Goal: Task Accomplishment & Management: Manage account settings

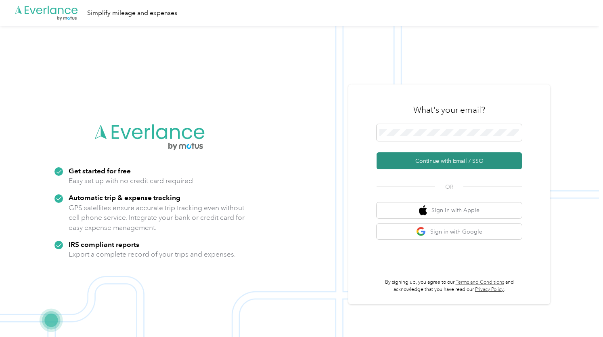
click at [464, 158] on button "Continue with Email / SSO" at bounding box center [449, 160] width 145 height 17
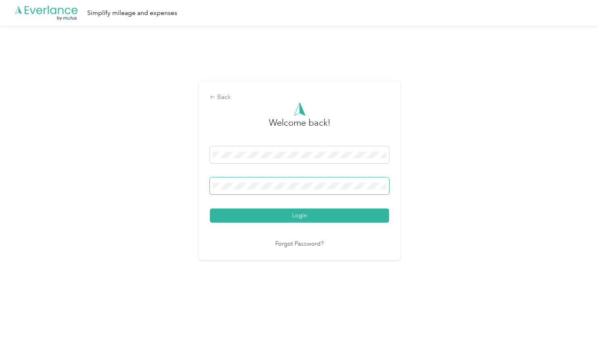
click at [210, 208] on button "Login" at bounding box center [299, 215] width 179 height 14
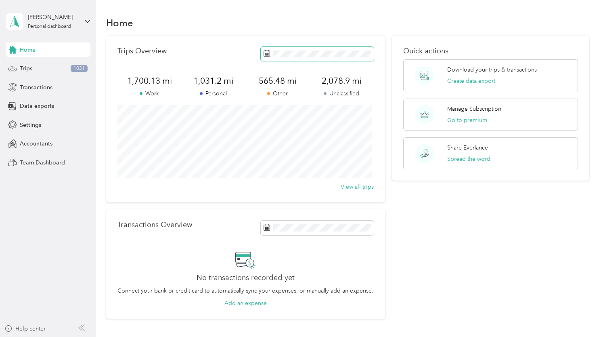
click at [267, 53] on icon at bounding box center [267, 53] width 6 height 6
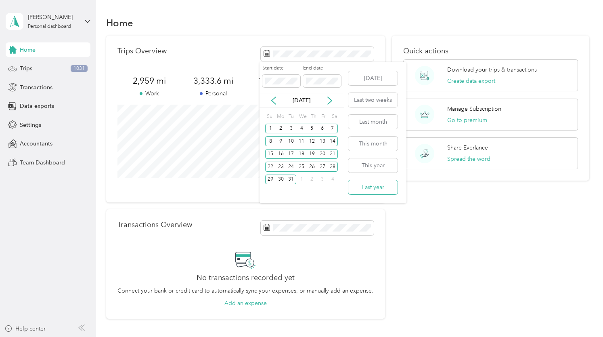
click at [378, 187] on button "Last year" at bounding box center [373, 187] width 49 height 14
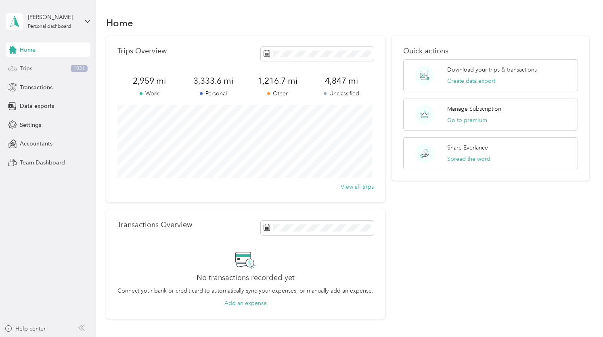
click at [27, 70] on span "Trips" at bounding box center [26, 68] width 13 height 8
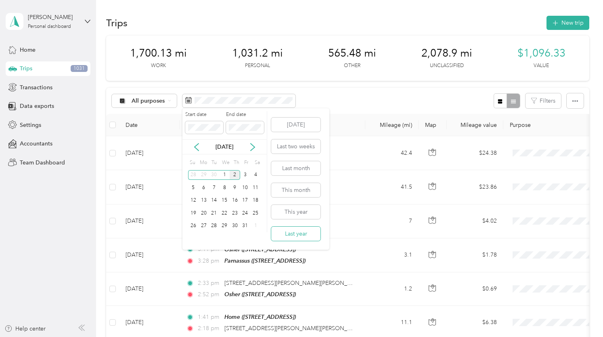
click at [306, 231] on button "Last year" at bounding box center [295, 234] width 49 height 14
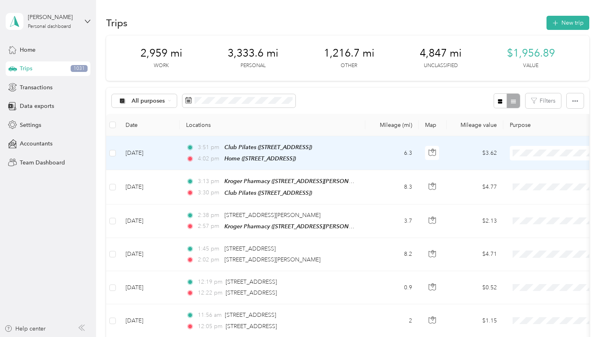
click at [525, 148] on span at bounding box center [560, 153] width 100 height 15
click at [547, 180] on span "Personal" at bounding box center [560, 181] width 75 height 8
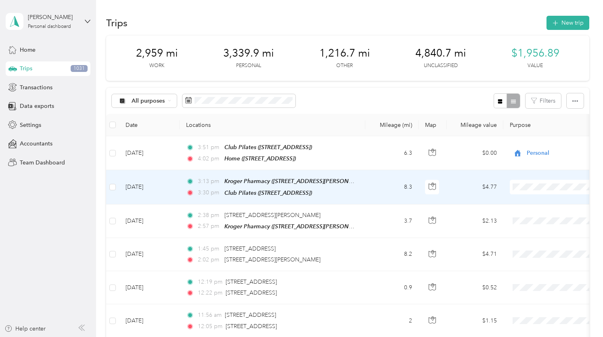
click at [543, 295] on span "Medical" at bounding box center [560, 299] width 75 height 8
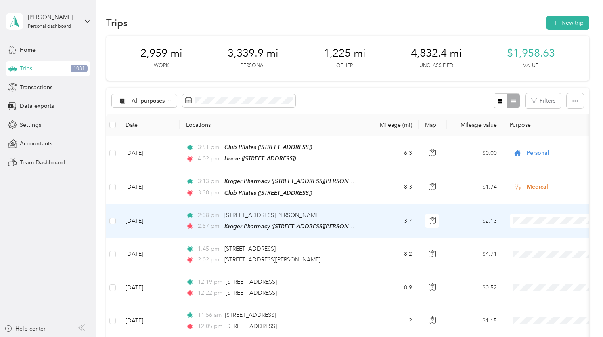
click at [535, 201] on span "Medical" at bounding box center [560, 203] width 75 height 8
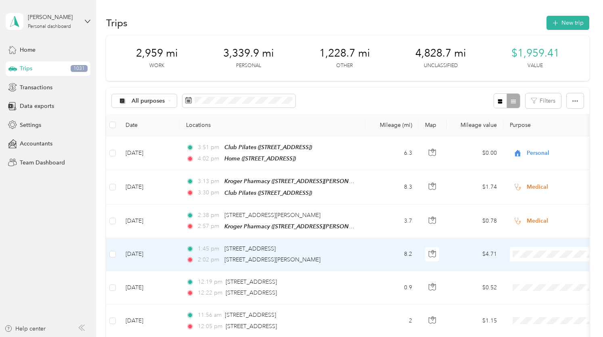
click at [538, 176] on span "Real Estate" at bounding box center [560, 179] width 75 height 8
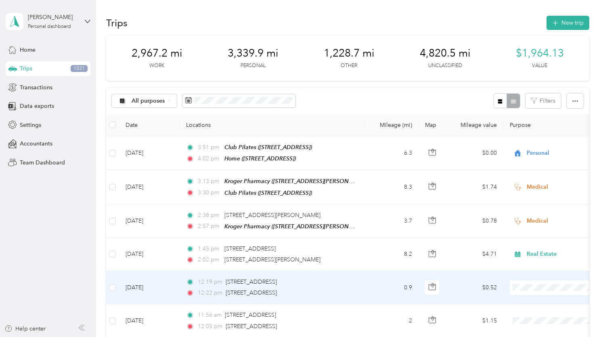
click at [534, 209] on span "Real Estate" at bounding box center [560, 211] width 75 height 8
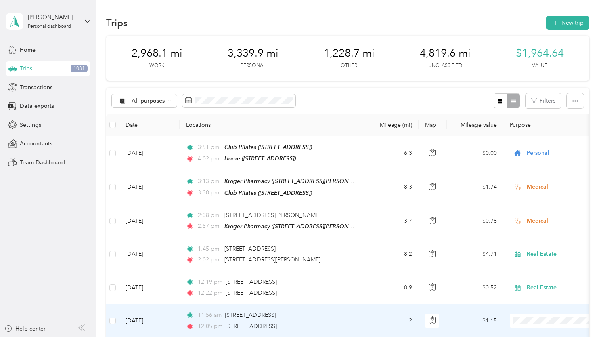
click at [538, 313] on span at bounding box center [560, 320] width 100 height 15
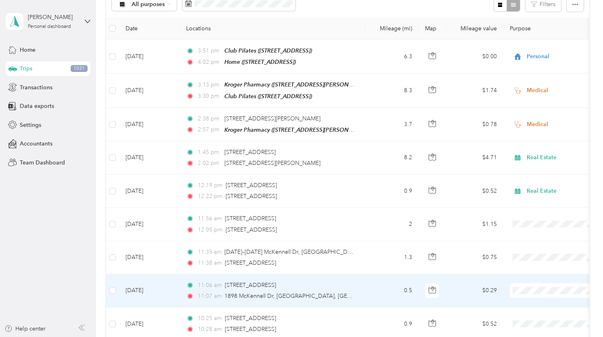
scroll to position [100, 0]
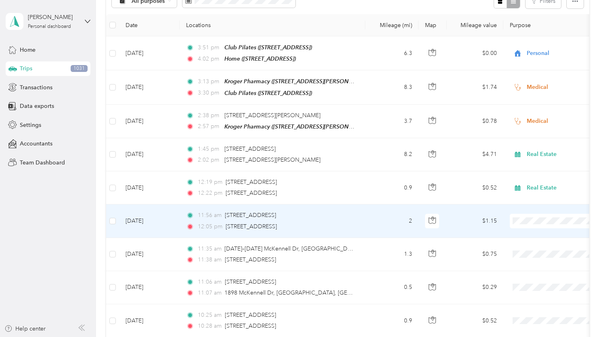
click at [534, 146] on span "Real Estate" at bounding box center [560, 146] width 75 height 8
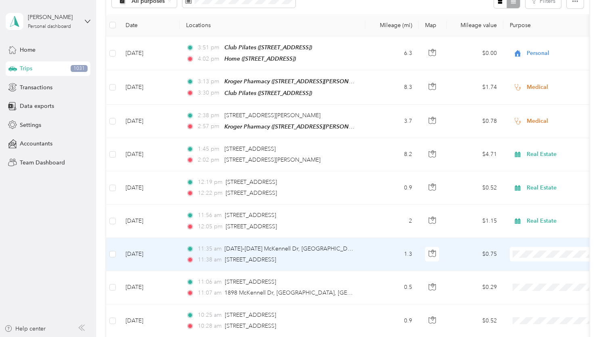
click at [531, 177] on span "Real Estate" at bounding box center [560, 178] width 75 height 8
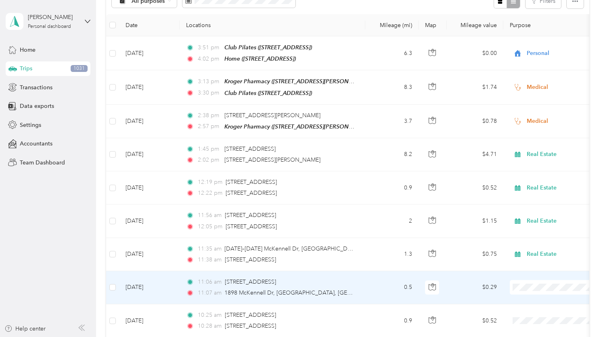
click at [540, 209] on span "Real Estate" at bounding box center [560, 212] width 75 height 8
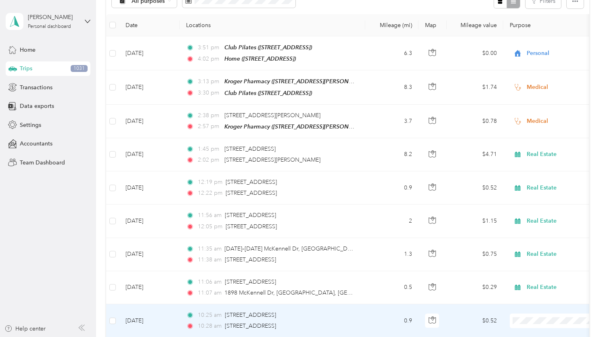
click at [538, 246] on span "Real Estate" at bounding box center [560, 245] width 75 height 8
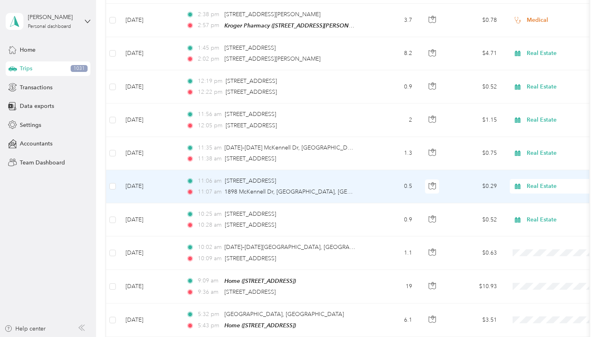
scroll to position [201, 0]
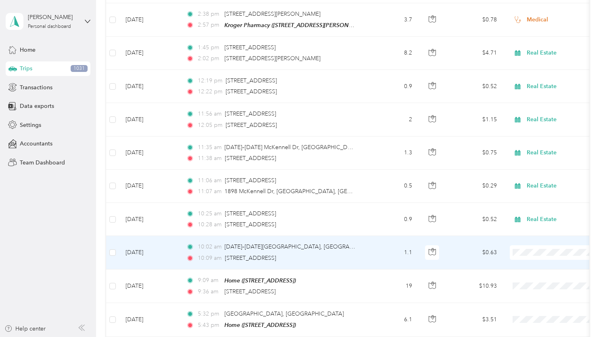
click at [534, 172] on li "Real Estate" at bounding box center [553, 177] width 100 height 14
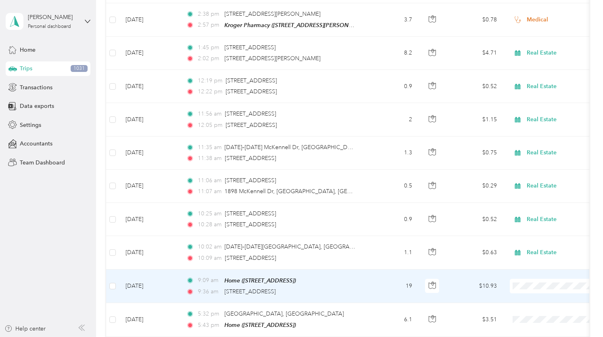
click at [538, 209] on span "Real Estate" at bounding box center [560, 206] width 75 height 8
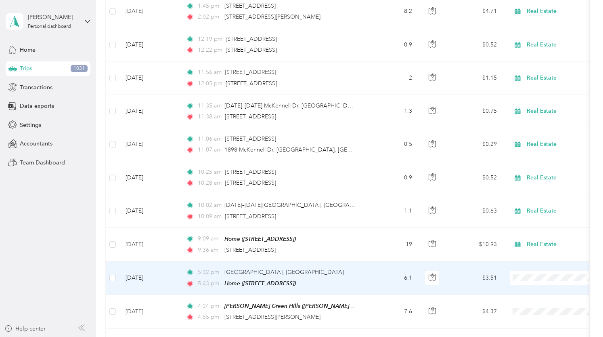
scroll to position [248, 0]
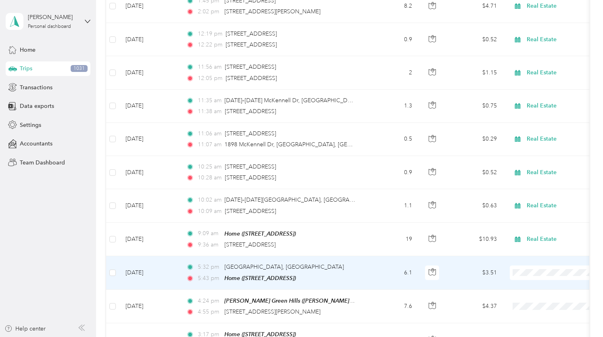
click at [529, 165] on span "Personal" at bounding box center [560, 168] width 75 height 8
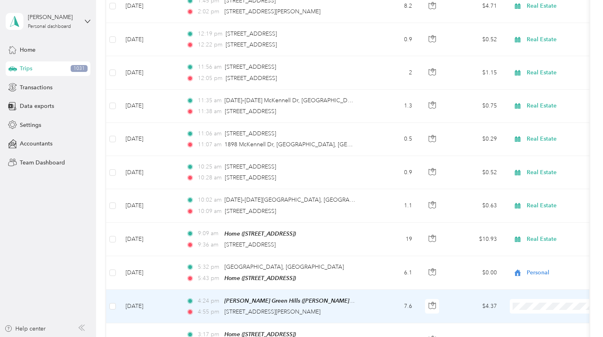
click at [536, 231] on li "Real Estate" at bounding box center [553, 229] width 100 height 14
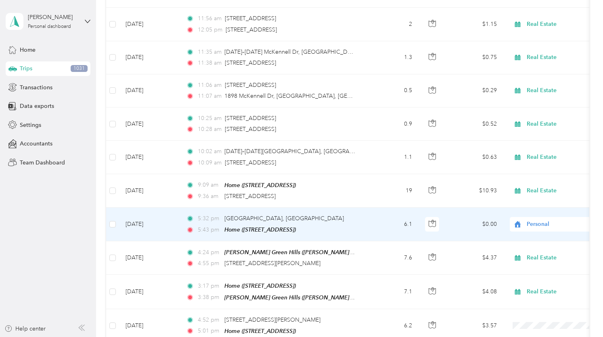
scroll to position [306, 0]
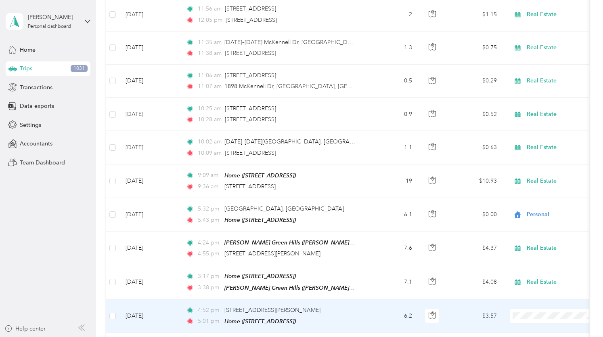
click at [540, 238] on span "Real Estate" at bounding box center [560, 237] width 75 height 8
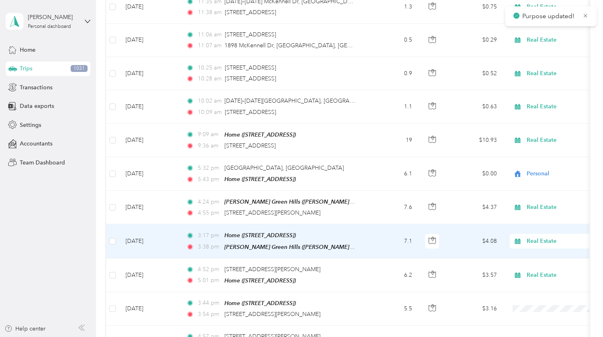
scroll to position [347, 0]
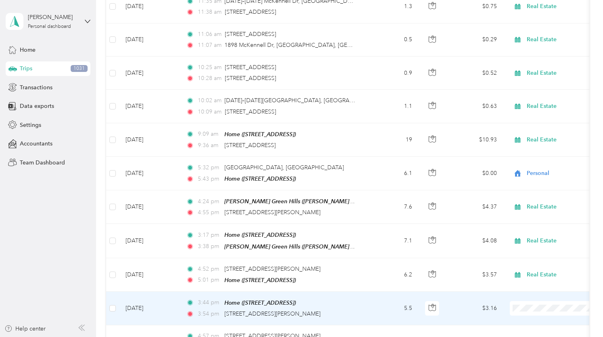
click at [535, 230] on span "Real Estate" at bounding box center [560, 229] width 75 height 8
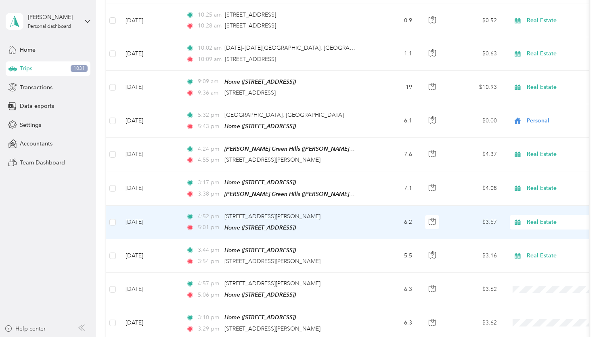
scroll to position [401, 0]
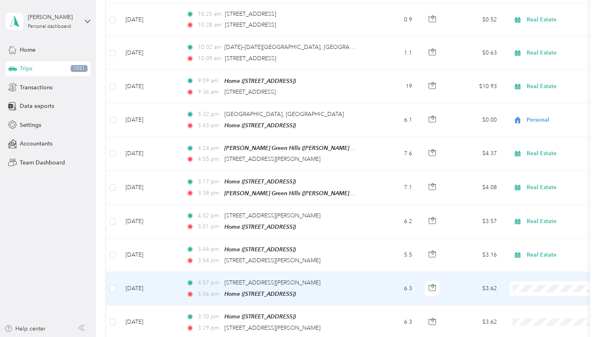
click at [526, 281] on span at bounding box center [560, 288] width 100 height 15
click at [537, 178] on span "Personal" at bounding box center [560, 179] width 75 height 8
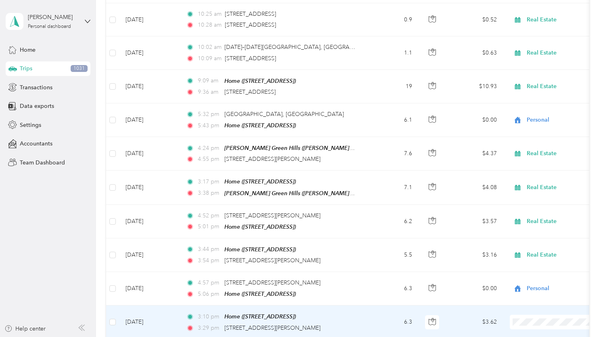
click at [537, 214] on span "Personal" at bounding box center [560, 214] width 75 height 8
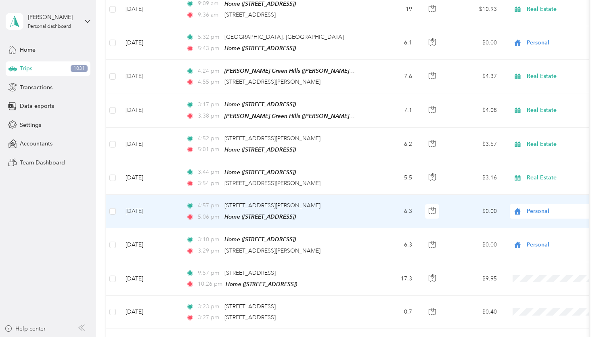
scroll to position [481, 0]
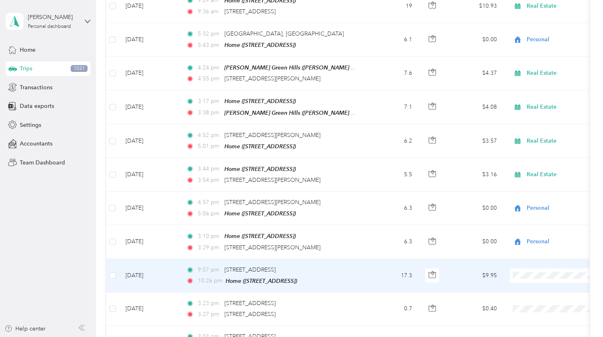
click at [542, 193] on span "Real Estate" at bounding box center [560, 191] width 75 height 8
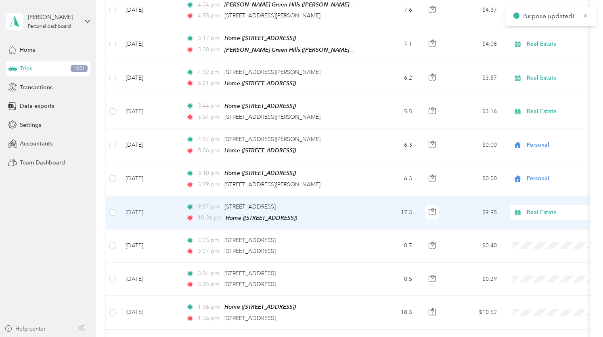
scroll to position [546, 0]
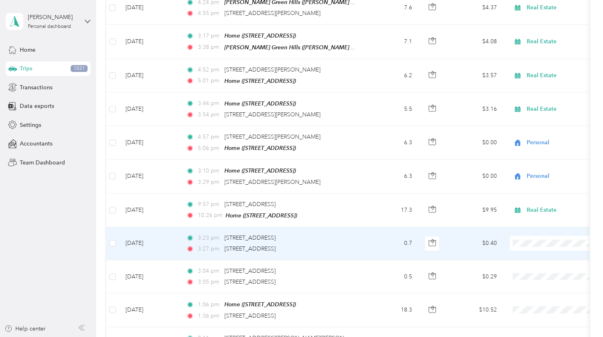
click at [536, 163] on span "Real Estate" at bounding box center [560, 162] width 75 height 8
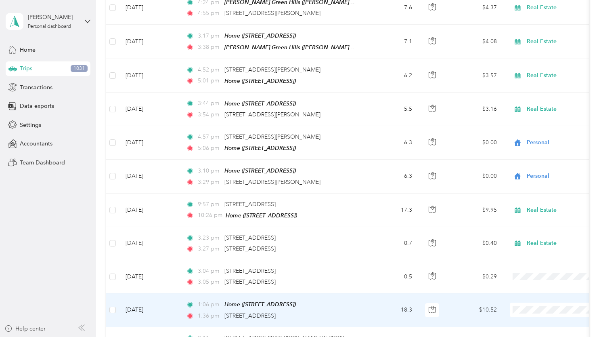
click at [530, 228] on span "Real Estate" at bounding box center [560, 226] width 75 height 8
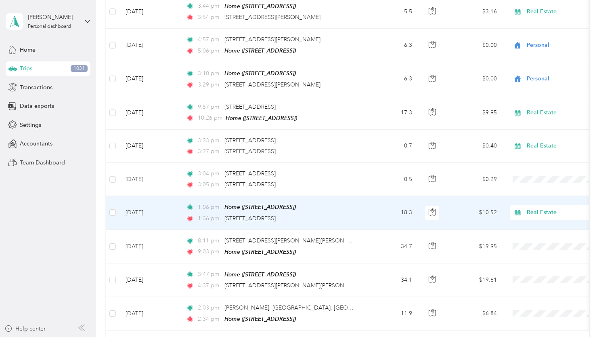
scroll to position [644, 0]
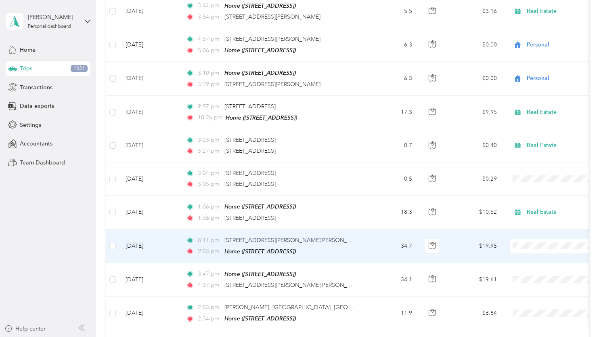
click at [538, 133] on span "Personal" at bounding box center [560, 135] width 75 height 8
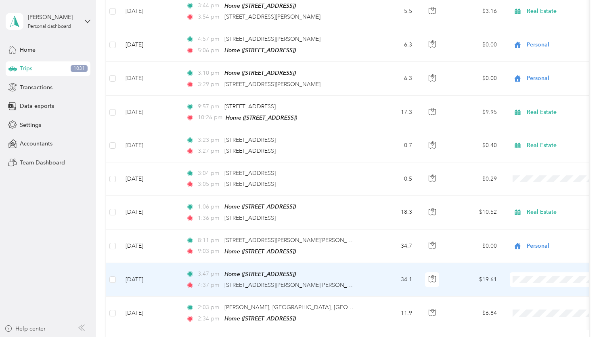
click at [538, 167] on span "Personal" at bounding box center [560, 168] width 75 height 8
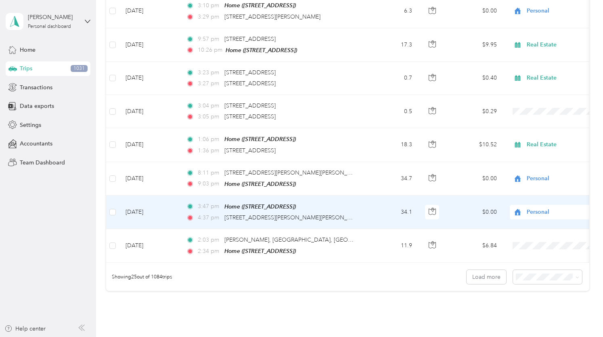
scroll to position [712, 0]
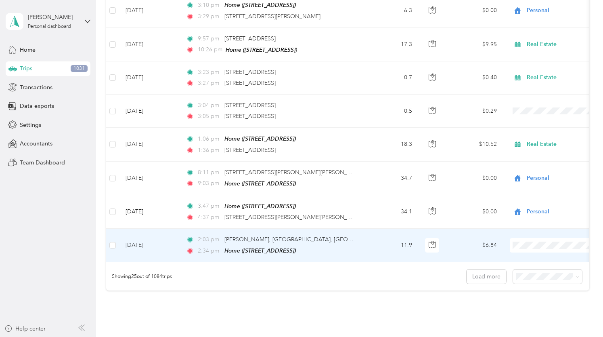
click at [536, 160] on span "Real Estate" at bounding box center [560, 159] width 75 height 8
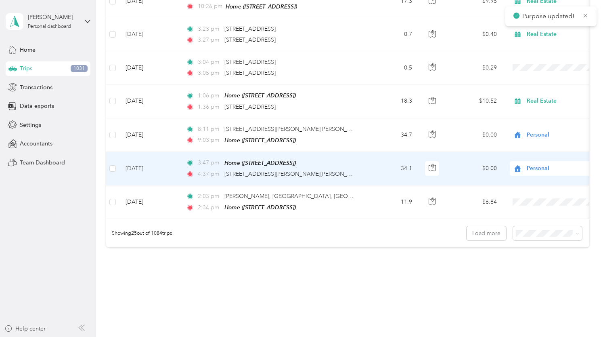
scroll to position [772, 0]
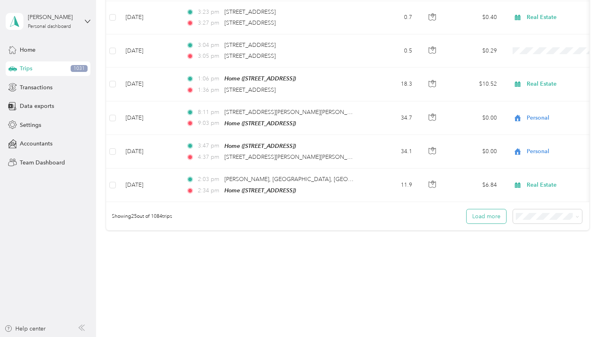
click at [487, 212] on button "Load more" at bounding box center [487, 216] width 40 height 14
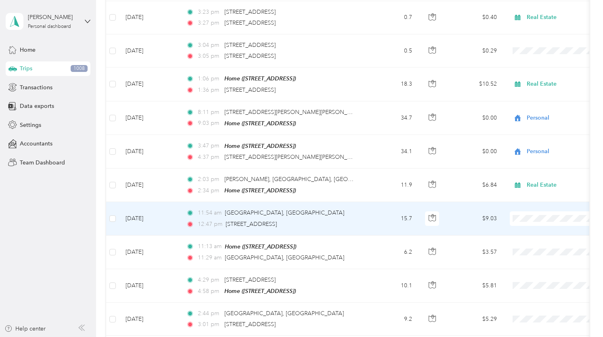
click at [530, 261] on span "Real Estate" at bounding box center [560, 263] width 75 height 8
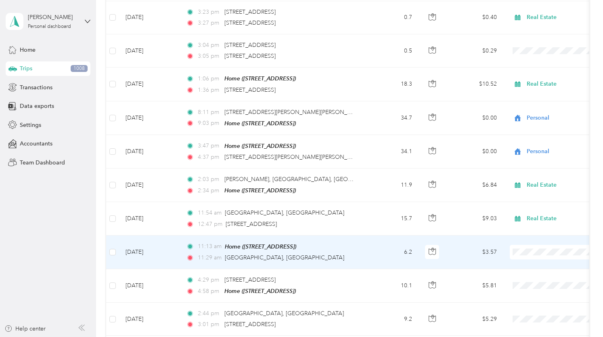
click at [527, 141] on li "Personal" at bounding box center [553, 140] width 100 height 14
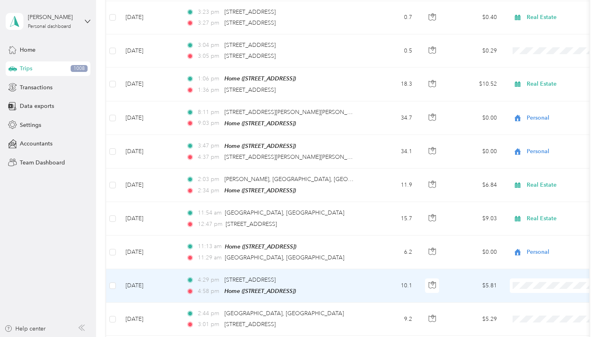
click at [532, 175] on li "Personal" at bounding box center [553, 173] width 100 height 14
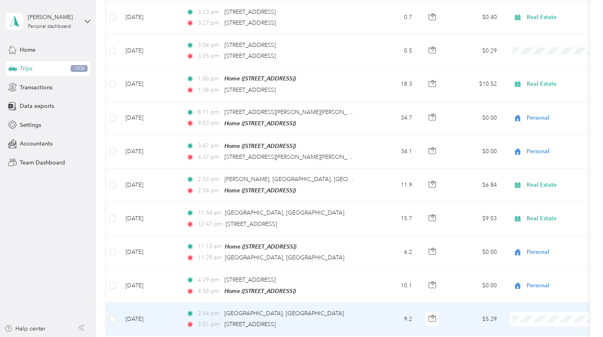
click at [532, 206] on span "Personal" at bounding box center [560, 206] width 75 height 8
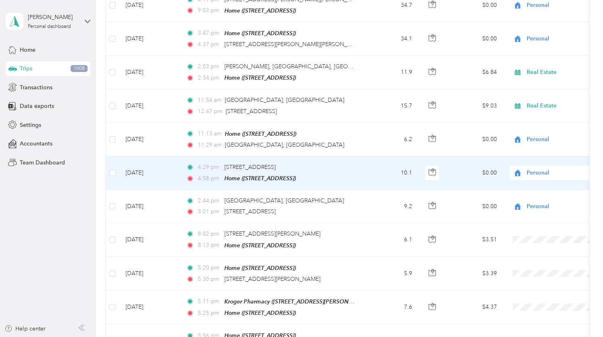
scroll to position [886, 0]
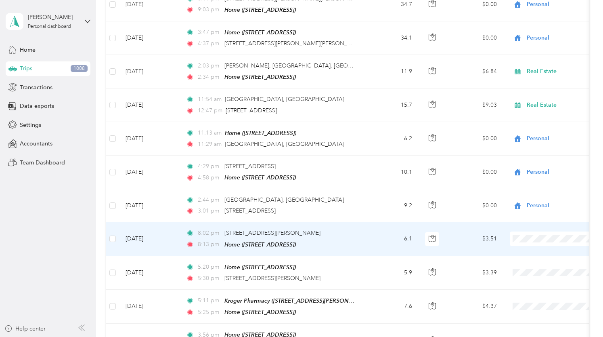
click at [533, 124] on span "Personal" at bounding box center [560, 125] width 75 height 8
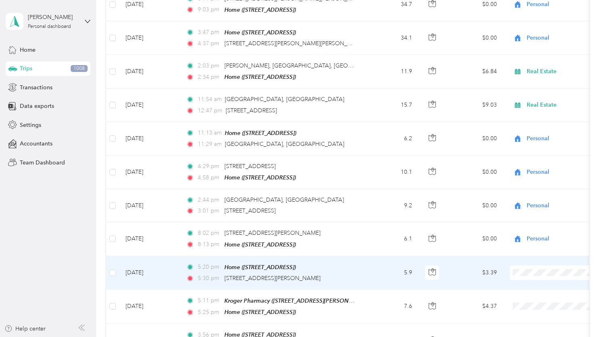
click at [533, 161] on li "Personal" at bounding box center [553, 155] width 100 height 14
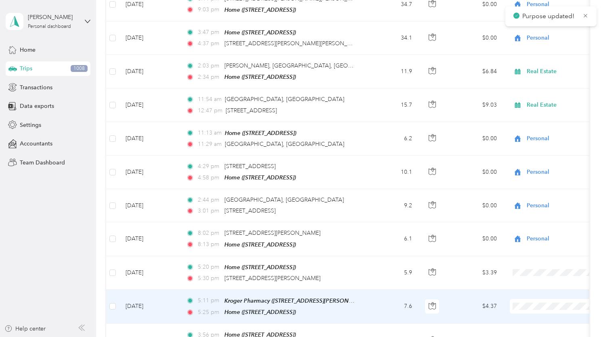
click at [530, 277] on span "Medical" at bounding box center [560, 277] width 75 height 8
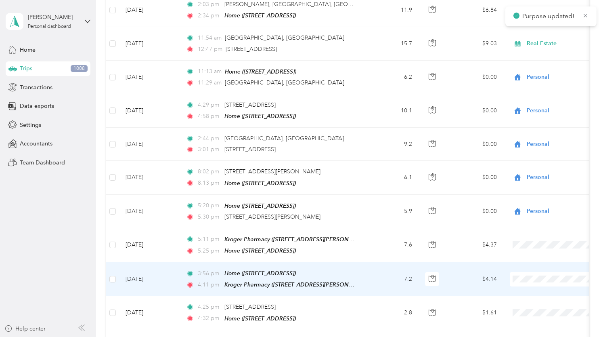
scroll to position [950, 0]
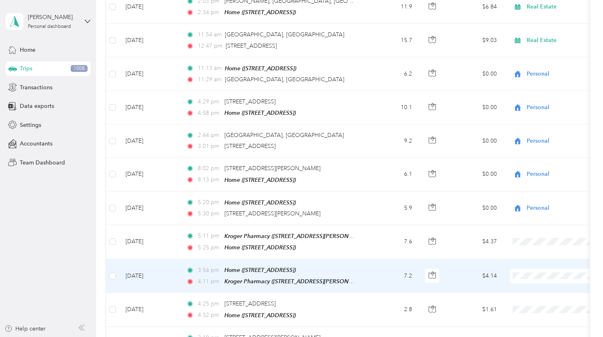
click at [529, 246] on li "Medical" at bounding box center [553, 245] width 100 height 14
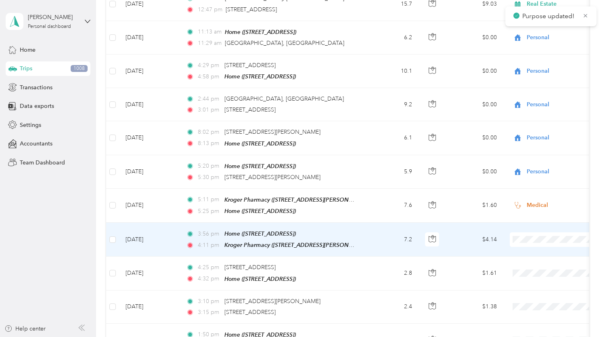
scroll to position [987, 0]
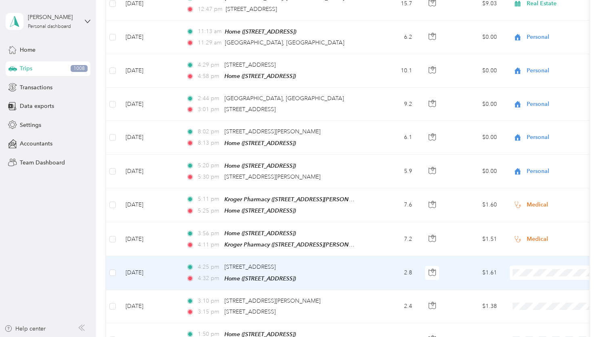
click at [530, 239] on span "Medical" at bounding box center [560, 241] width 75 height 8
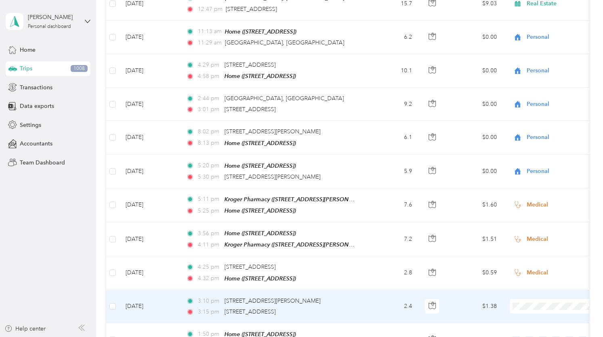
click at [534, 214] on span "Real Estate" at bounding box center [560, 218] width 75 height 8
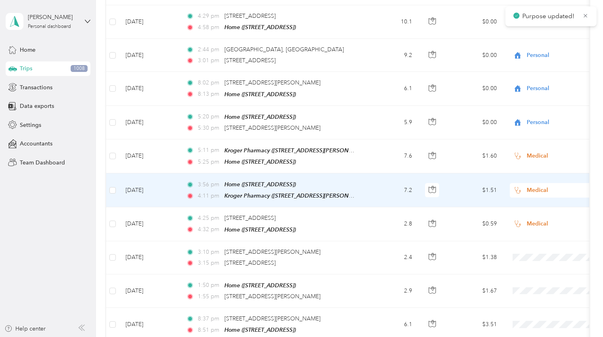
scroll to position [1036, 0]
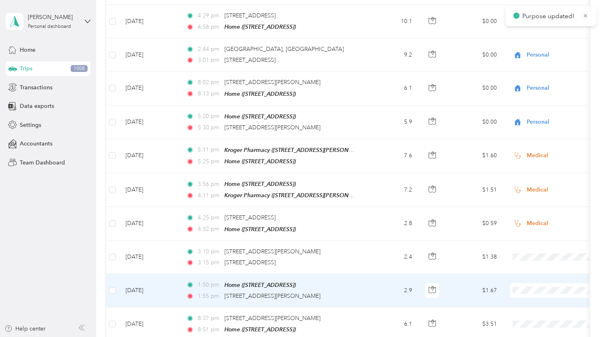
click at [530, 283] on span at bounding box center [560, 290] width 100 height 15
click at [534, 204] on li "Real Estate" at bounding box center [553, 202] width 100 height 14
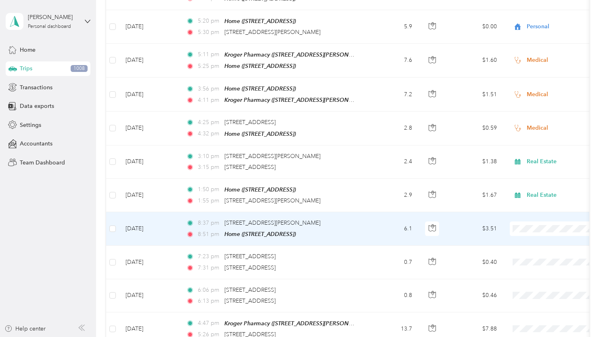
scroll to position [1135, 0]
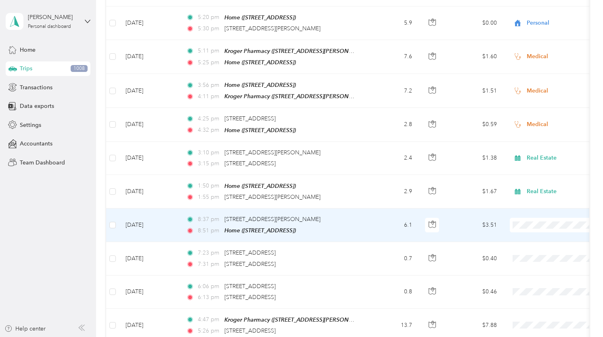
click at [535, 236] on span "Personal" at bounding box center [560, 237] width 75 height 8
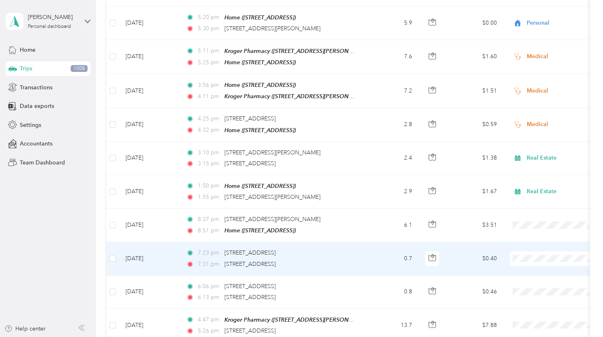
click at [536, 140] on span "Personal" at bounding box center [560, 141] width 75 height 8
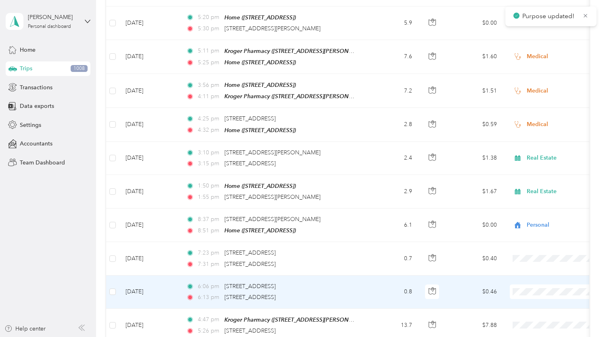
click at [532, 175] on li "Personal" at bounding box center [553, 174] width 100 height 14
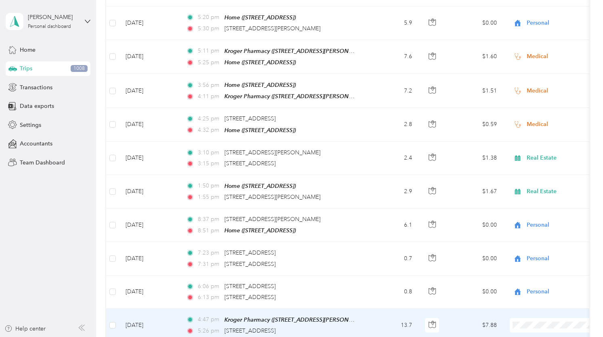
click at [529, 290] on span "Medical" at bounding box center [560, 292] width 75 height 8
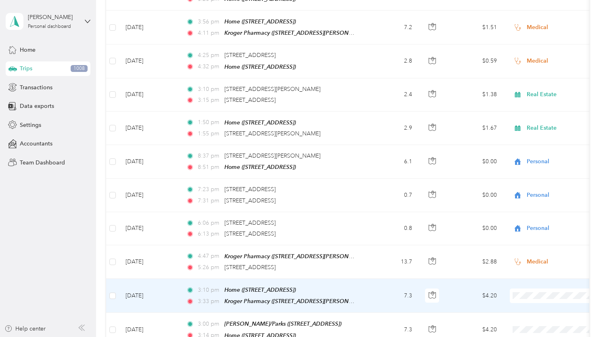
scroll to position [1199, 0]
click at [532, 261] on span "Medical" at bounding box center [560, 260] width 75 height 8
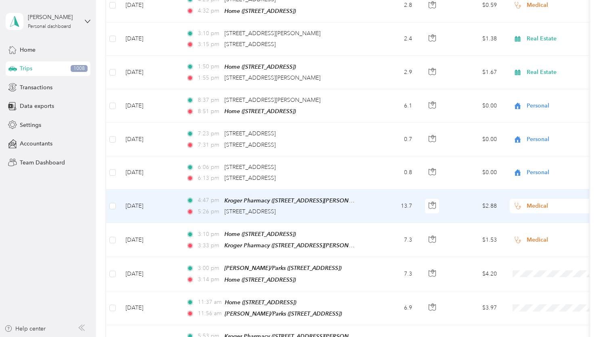
scroll to position [1255, 0]
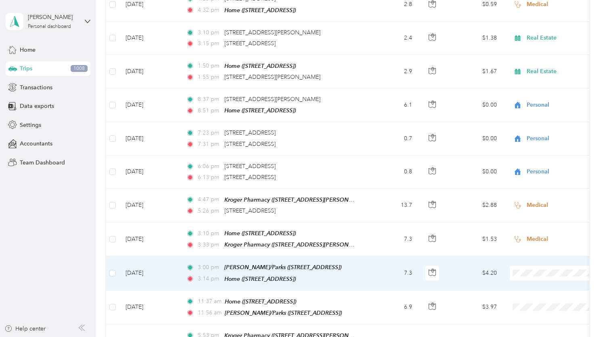
click at [530, 238] on span "Medical" at bounding box center [560, 237] width 75 height 8
click at [532, 269] on span "Medical" at bounding box center [564, 273] width 74 height 9
click at [534, 183] on li "Real Estate" at bounding box center [553, 181] width 100 height 14
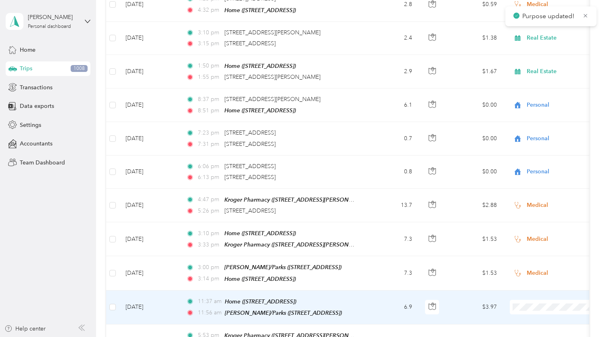
click at [534, 216] on li "Real Estate" at bounding box center [553, 214] width 100 height 14
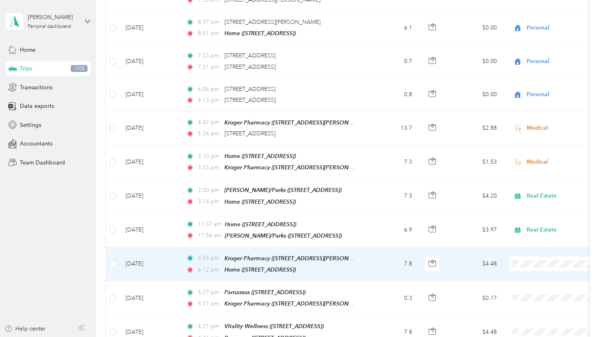
scroll to position [1334, 0]
click at [541, 227] on li "Medical" at bounding box center [553, 226] width 100 height 14
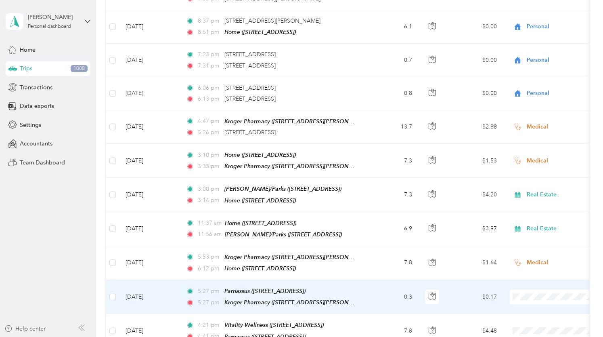
click at [531, 258] on span "Medical" at bounding box center [560, 259] width 75 height 8
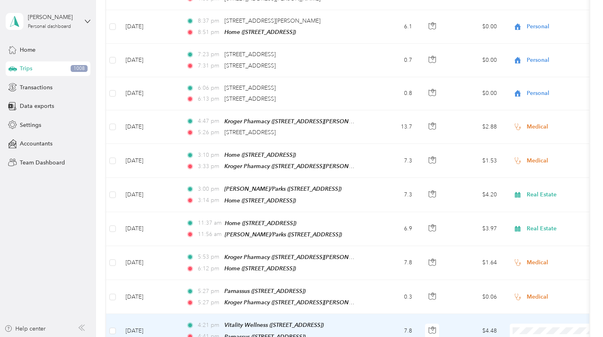
click at [532, 290] on span "Medical" at bounding box center [560, 292] width 75 height 8
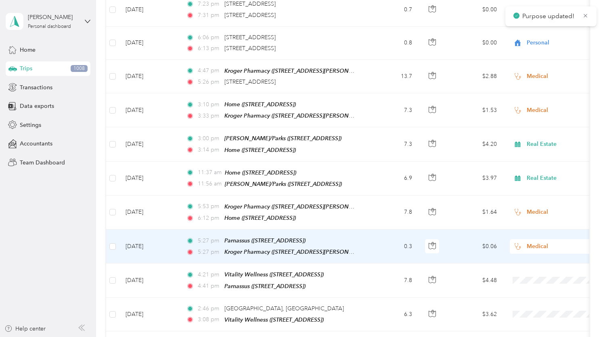
scroll to position [1386, 0]
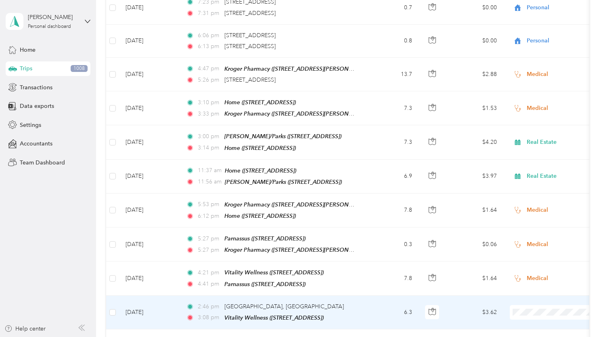
click at [529, 273] on li "Medical" at bounding box center [553, 273] width 100 height 14
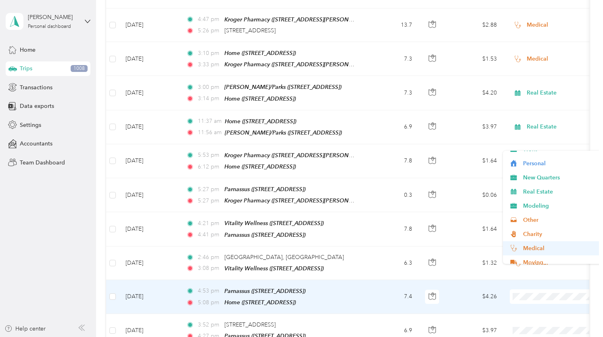
scroll to position [8, 0]
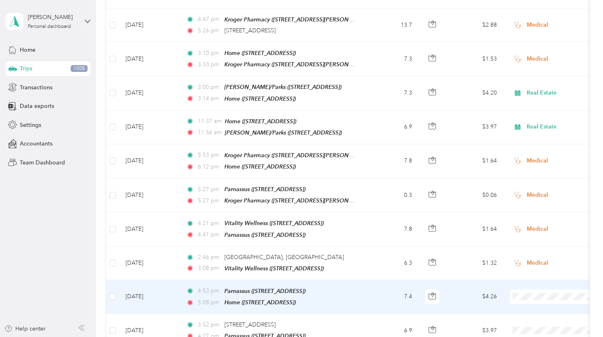
click at [532, 162] on span "Personal" at bounding box center [560, 164] width 75 height 8
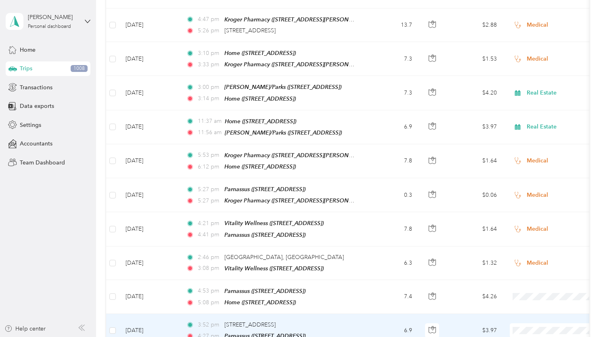
click at [533, 208] on span "Personal" at bounding box center [560, 205] width 75 height 8
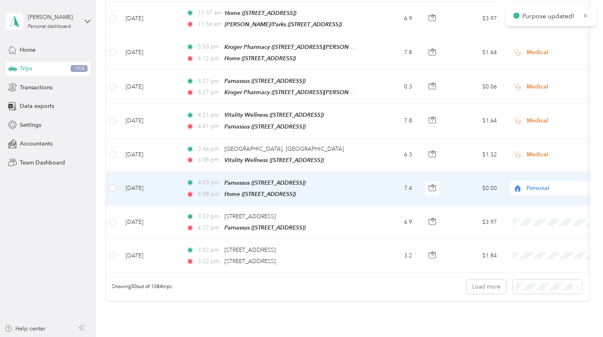
scroll to position [1545, 0]
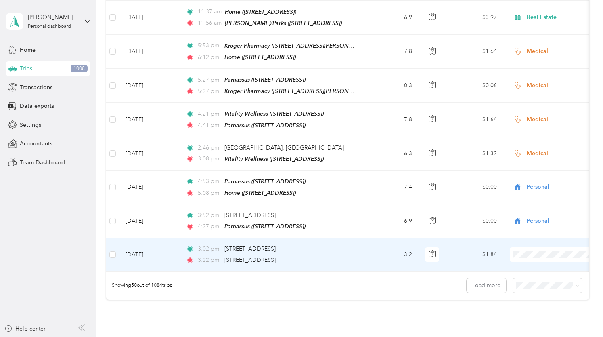
click at [532, 128] on span "Personal" at bounding box center [560, 128] width 75 height 8
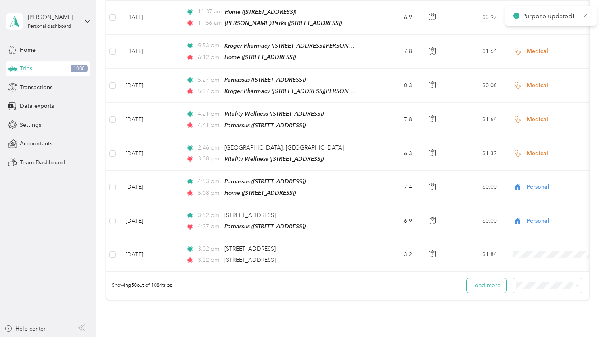
click at [494, 278] on button "Load more" at bounding box center [487, 285] width 40 height 14
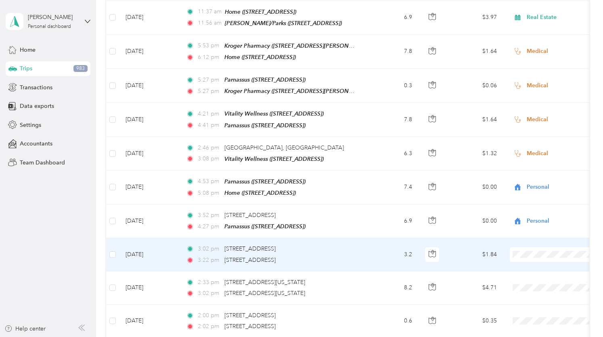
click at [532, 130] on li "Personal" at bounding box center [553, 126] width 100 height 14
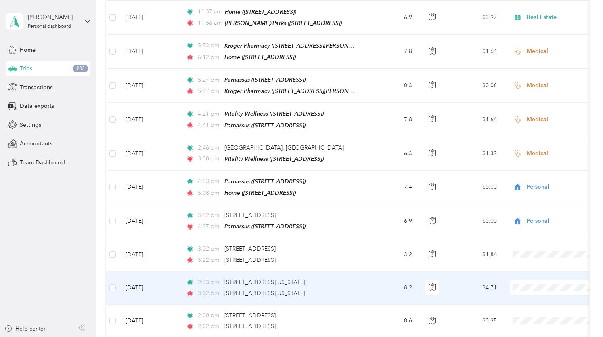
click at [537, 191] on li "Real Estate" at bounding box center [553, 189] width 100 height 14
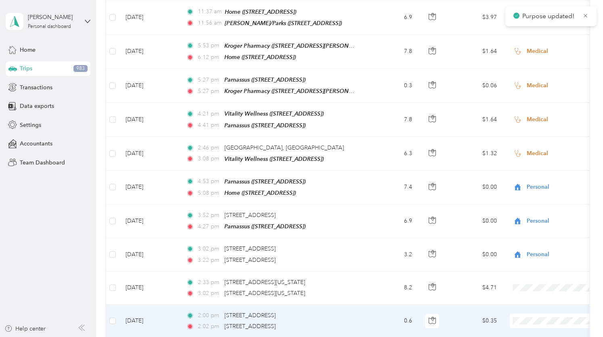
click at [526, 313] on span at bounding box center [560, 320] width 100 height 15
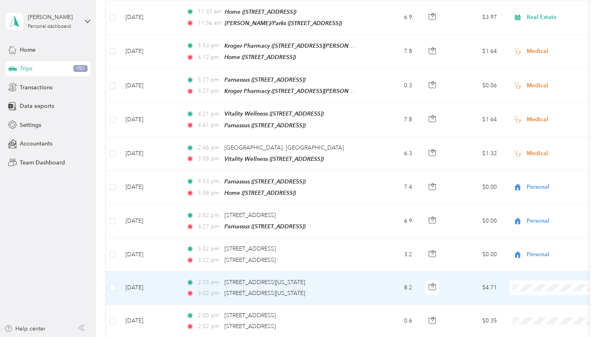
click at [534, 189] on span "Real Estate" at bounding box center [560, 189] width 75 height 8
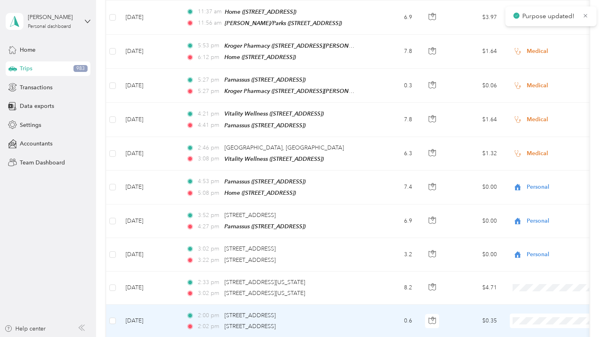
click at [529, 221] on span "Real Estate" at bounding box center [560, 222] width 75 height 8
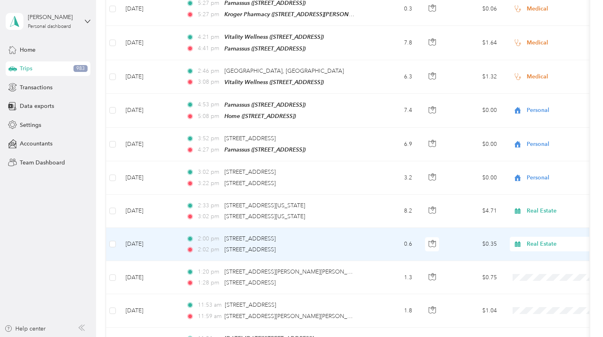
scroll to position [1622, 0]
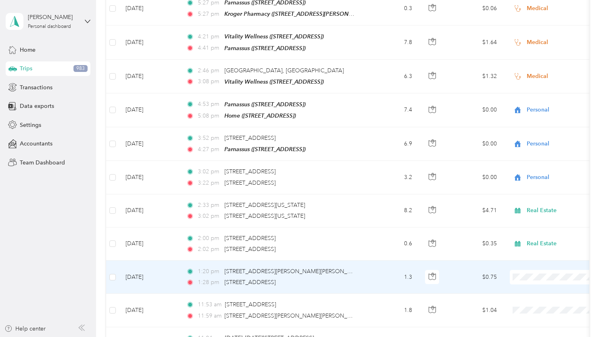
click at [531, 176] on span "Real Estate" at bounding box center [560, 178] width 75 height 8
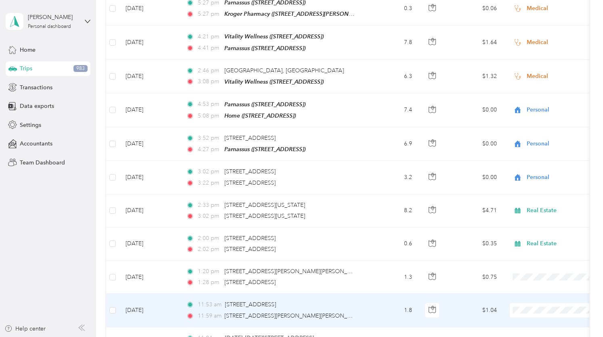
click at [531, 207] on li "Real Estate" at bounding box center [553, 212] width 100 height 14
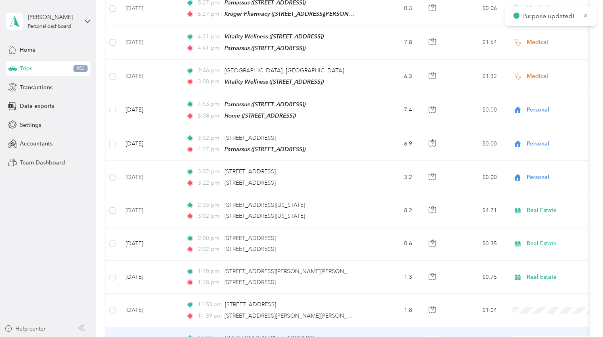
click at [524, 336] on span at bounding box center [560, 343] width 100 height 15
click at [534, 245] on span "Real Estate" at bounding box center [560, 245] width 75 height 8
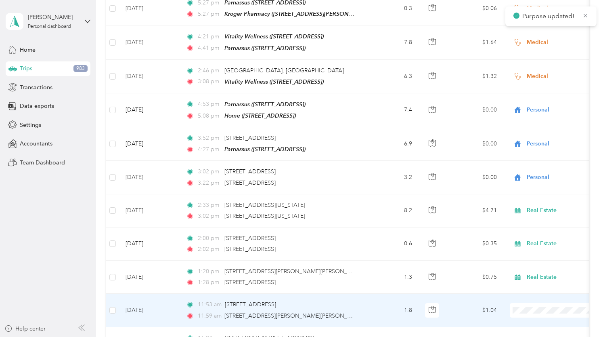
click at [536, 212] on li "Real Estate" at bounding box center [553, 212] width 100 height 14
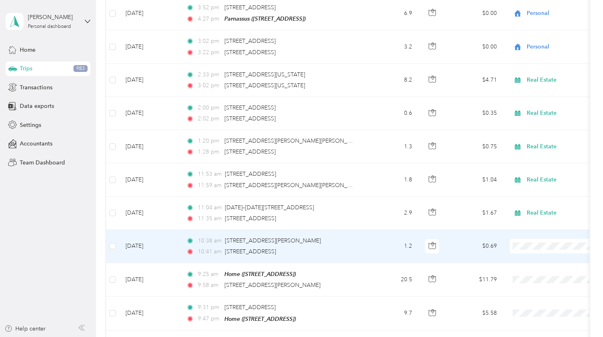
scroll to position [1753, 0]
click at [530, 143] on span "Real Estate" at bounding box center [560, 146] width 75 height 8
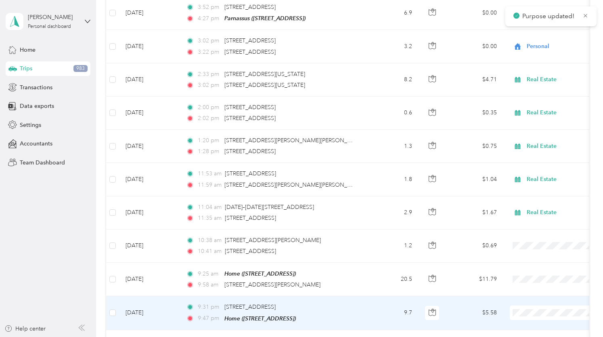
click at [531, 214] on li "Real Estate" at bounding box center [553, 213] width 100 height 14
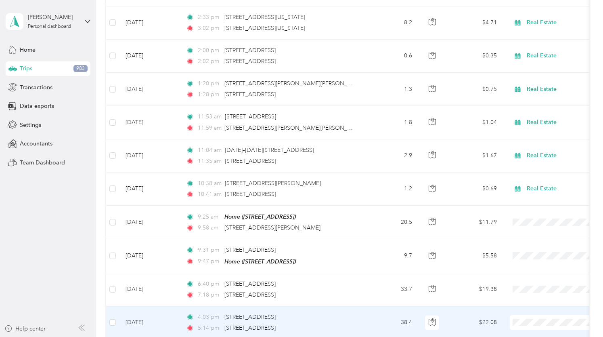
scroll to position [1810, 0]
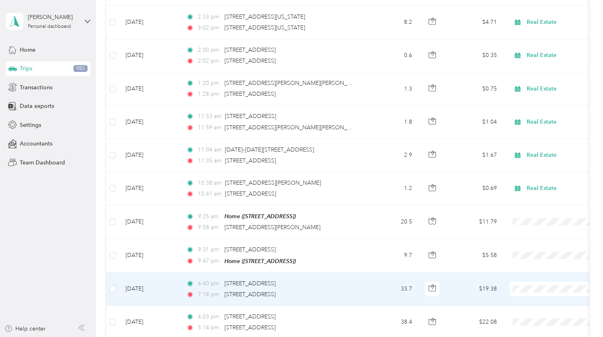
click at [531, 191] on li "Real Estate" at bounding box center [553, 185] width 100 height 14
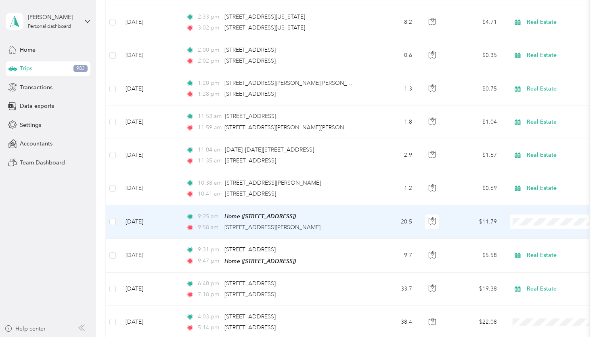
click at [533, 214] on span at bounding box center [560, 221] width 100 height 15
click at [534, 248] on span "Real Estate" at bounding box center [560, 252] width 75 height 8
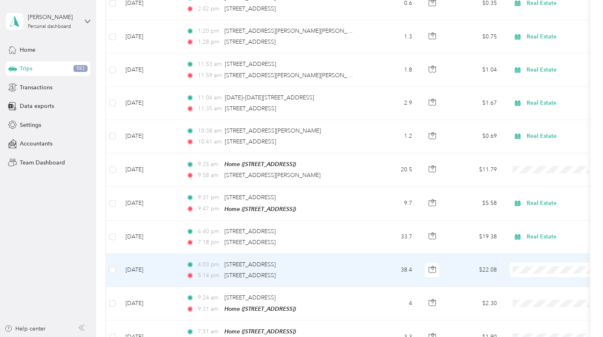
scroll to position [1863, 0]
click at [544, 170] on span "Real Estate" at bounding box center [560, 170] width 75 height 8
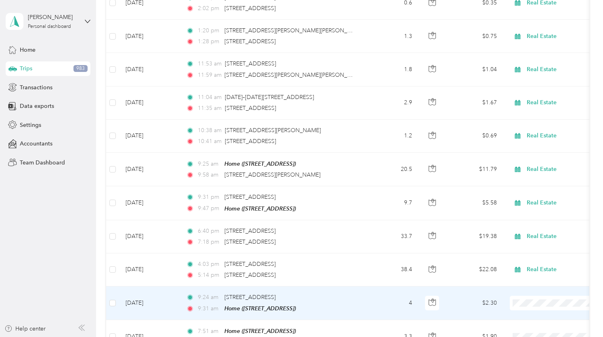
click at [540, 200] on span "Real Estate" at bounding box center [560, 199] width 75 height 8
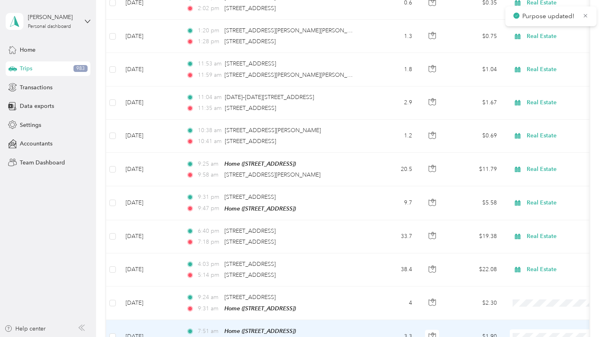
click at [539, 236] on span "Real Estate" at bounding box center [560, 235] width 75 height 8
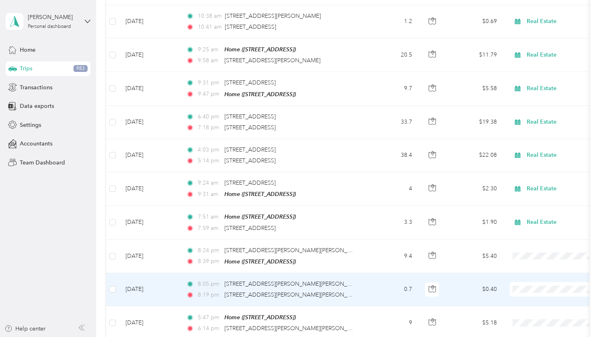
scroll to position [1984, 0]
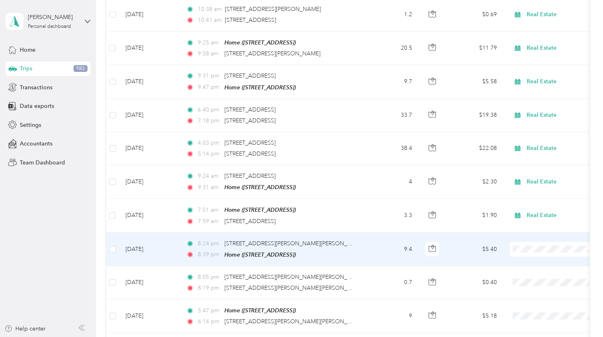
click at [536, 206] on li "Medical" at bounding box center [553, 204] width 100 height 14
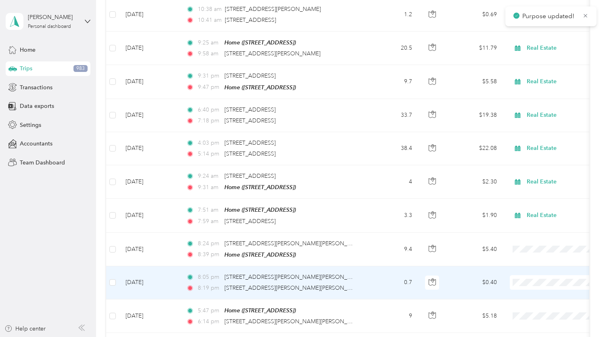
click at [532, 235] on span "Medical" at bounding box center [560, 237] width 75 height 8
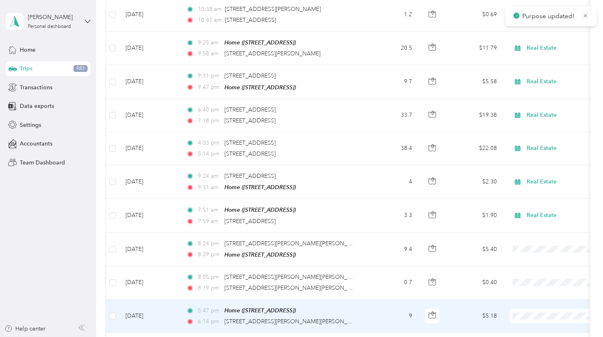
click at [533, 269] on span "Medical" at bounding box center [560, 270] width 75 height 8
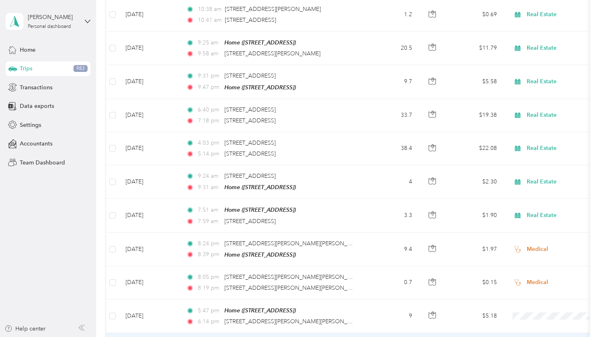
click at [533, 303] on span "Medical" at bounding box center [560, 303] width 75 height 8
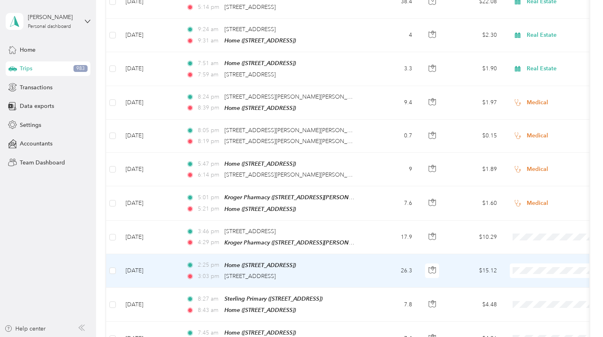
scroll to position [2142, 0]
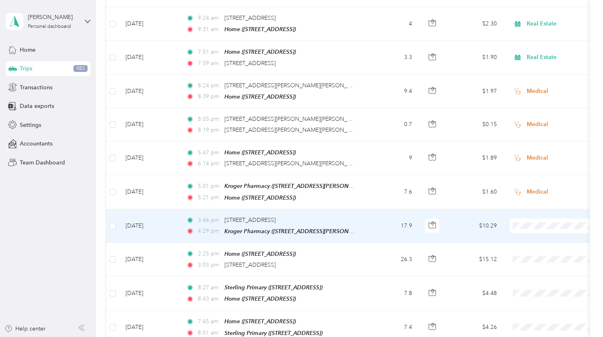
click at [532, 247] on li "Real Estate" at bounding box center [553, 251] width 100 height 14
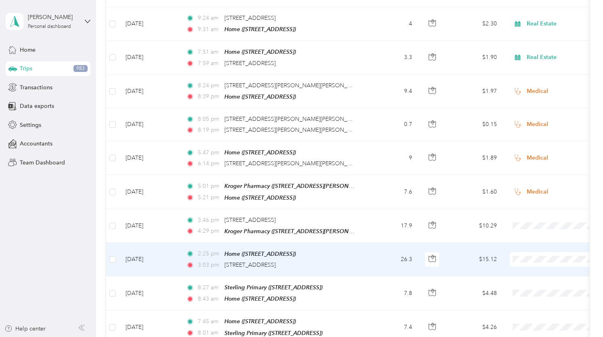
click at [533, 155] on span "Real Estate" at bounding box center [560, 151] width 75 height 8
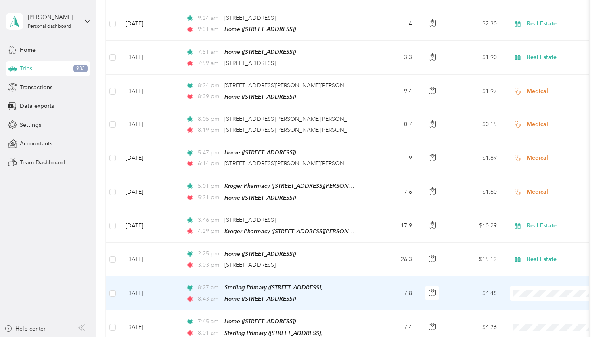
click at [531, 246] on li "Medical" at bounding box center [553, 243] width 100 height 14
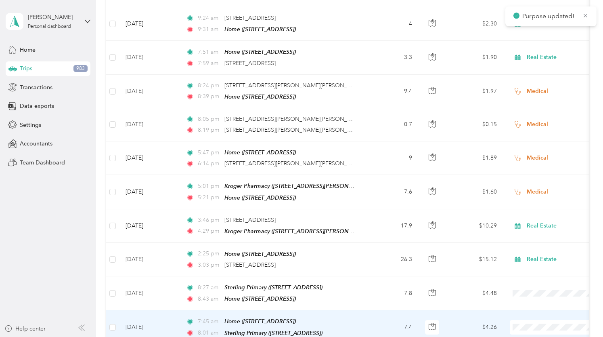
click at [529, 320] on span at bounding box center [560, 327] width 100 height 15
click at [525, 320] on span at bounding box center [560, 327] width 100 height 15
click at [532, 277] on span "Medical" at bounding box center [560, 278] width 75 height 8
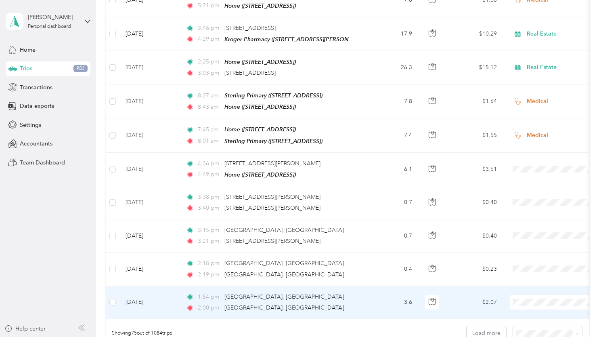
scroll to position [2348, 0]
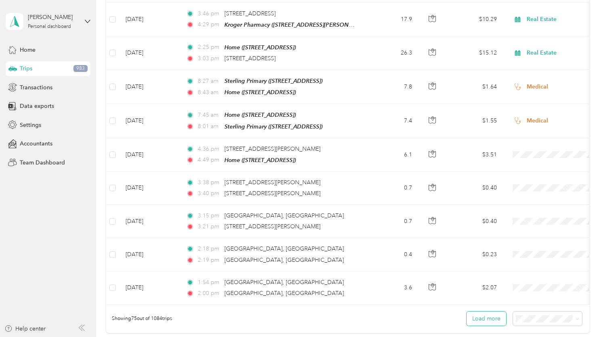
click at [494, 311] on button "Load more" at bounding box center [487, 318] width 40 height 14
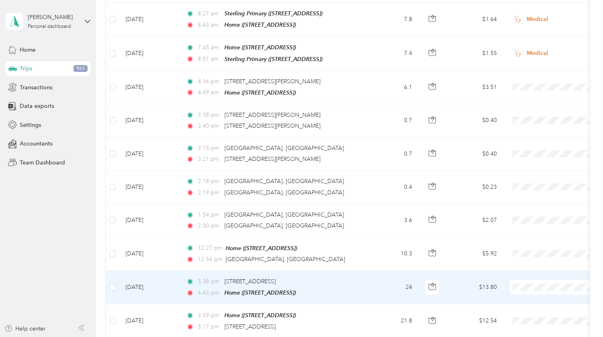
scroll to position [2418, 0]
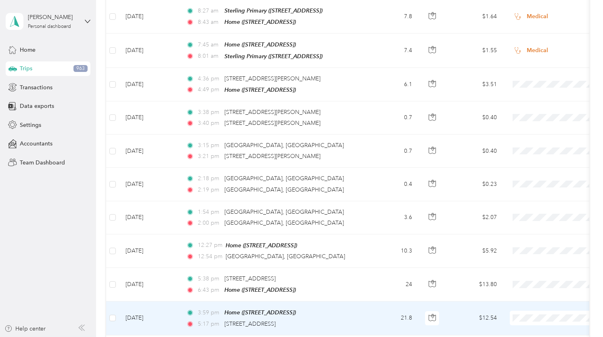
click at [534, 196] on li "New Quarters" at bounding box center [553, 194] width 100 height 14
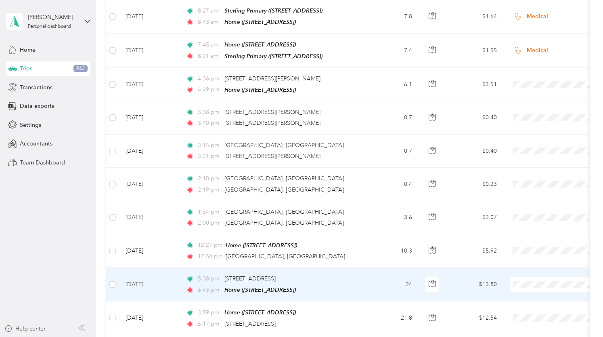
click at [529, 162] on span "New Quarters" at bounding box center [560, 162] width 75 height 8
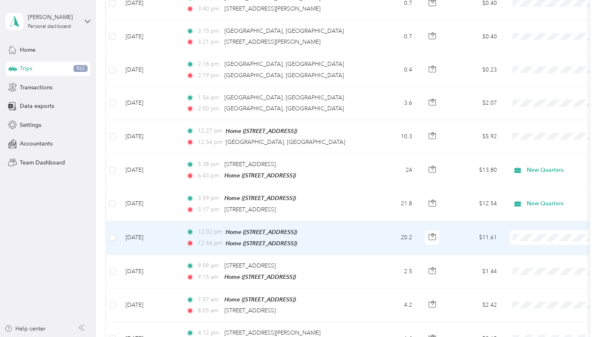
scroll to position [2535, 0]
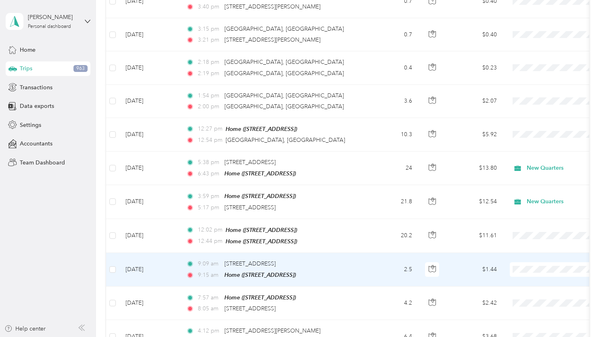
click at [536, 155] on span "Real Estate" at bounding box center [560, 155] width 75 height 8
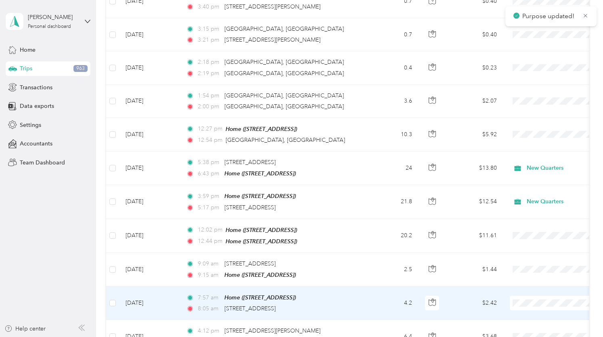
click at [530, 193] on li "Real Estate" at bounding box center [553, 192] width 100 height 14
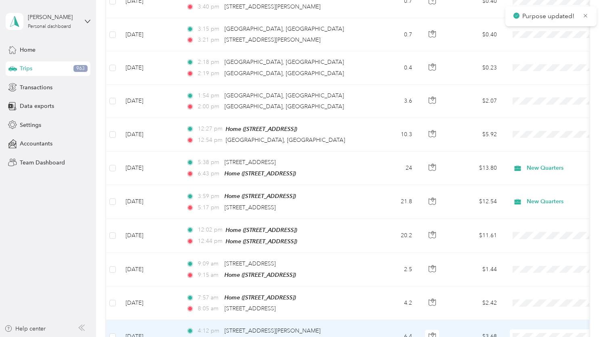
click at [529, 329] on span at bounding box center [560, 336] width 100 height 15
click at [535, 221] on li "Real Estate" at bounding box center [553, 223] width 100 height 14
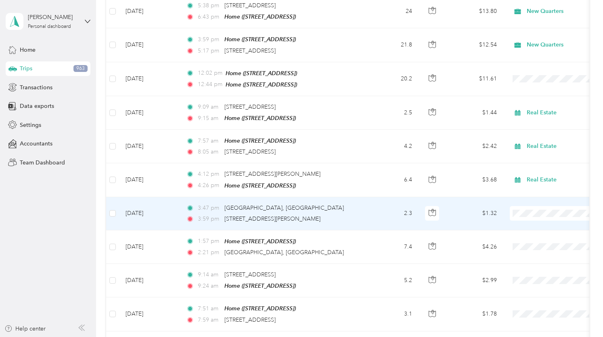
scroll to position [2692, 0]
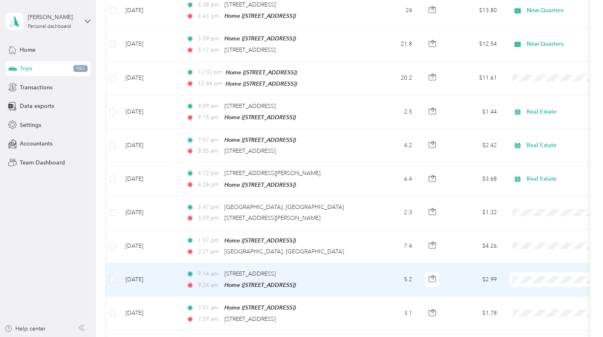
click at [534, 166] on span "Real Estate" at bounding box center [560, 167] width 75 height 8
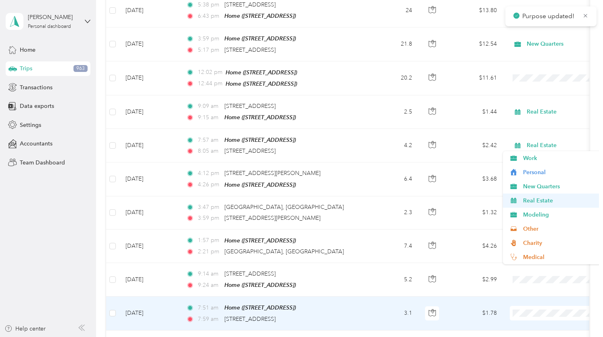
click at [535, 200] on span "Real Estate" at bounding box center [560, 200] width 75 height 8
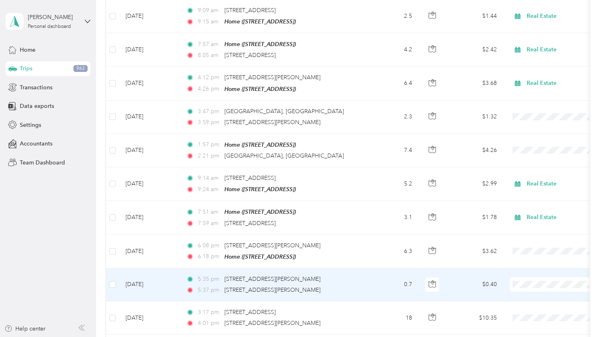
scroll to position [2788, 0]
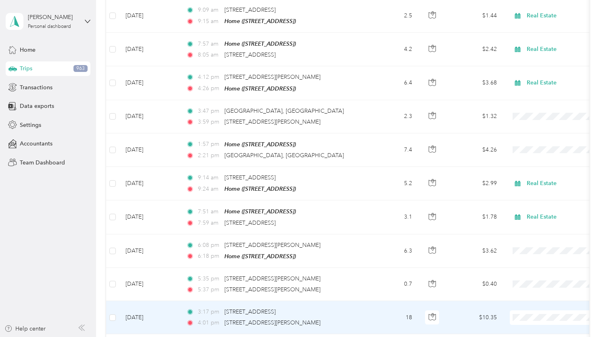
click at [533, 203] on span "Real Estate" at bounding box center [560, 200] width 75 height 8
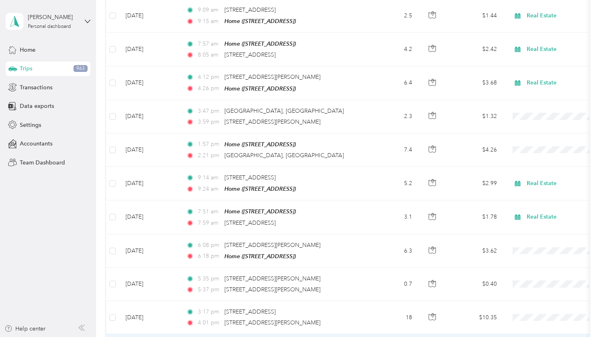
click at [532, 235] on span "Real Estate" at bounding box center [560, 233] width 75 height 8
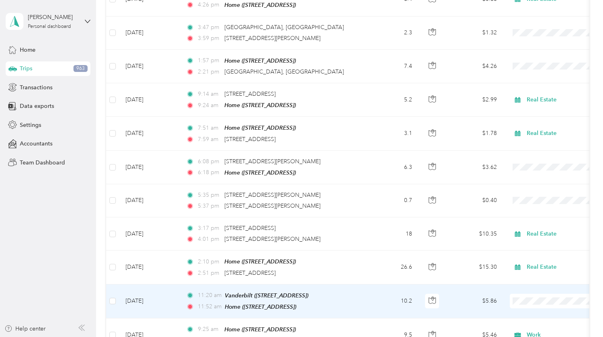
scroll to position [2873, 0]
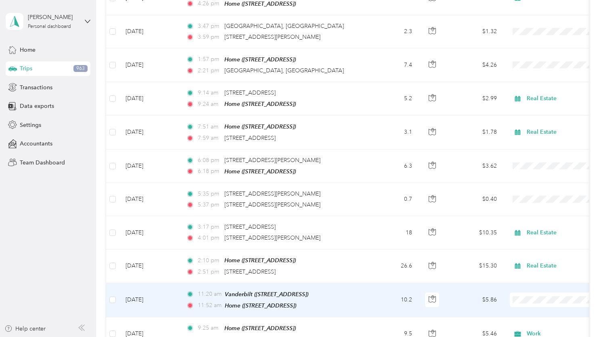
click at [535, 240] on span "Medical" at bounding box center [560, 239] width 75 height 8
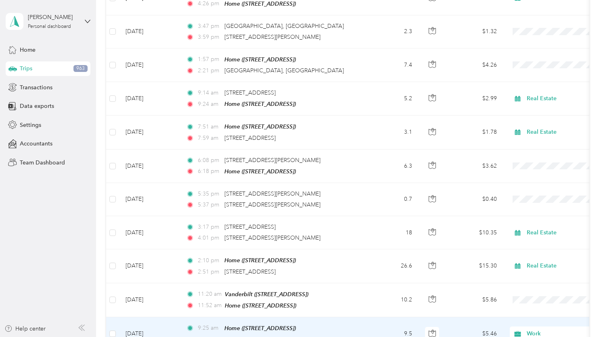
click at [529, 329] on span "Work" at bounding box center [564, 333] width 74 height 9
click at [531, 276] on span "Medical" at bounding box center [560, 274] width 75 height 8
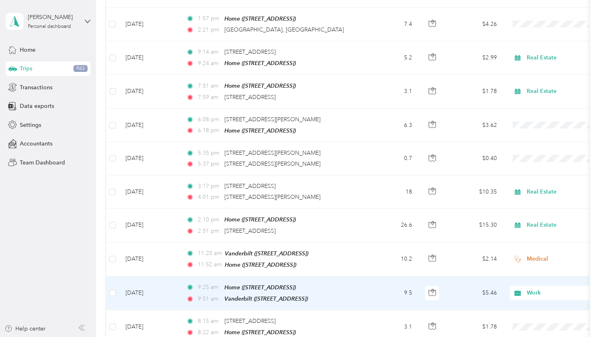
scroll to position [2915, 0]
click at [530, 288] on span "Work" at bounding box center [564, 292] width 74 height 9
click at [532, 231] on span "Medical" at bounding box center [560, 233] width 75 height 8
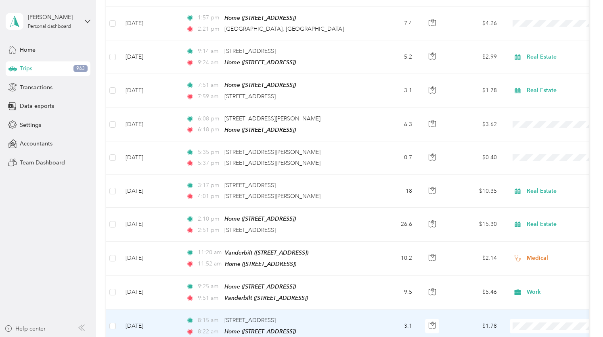
click at [534, 208] on span "Real Estate" at bounding box center [560, 209] width 75 height 8
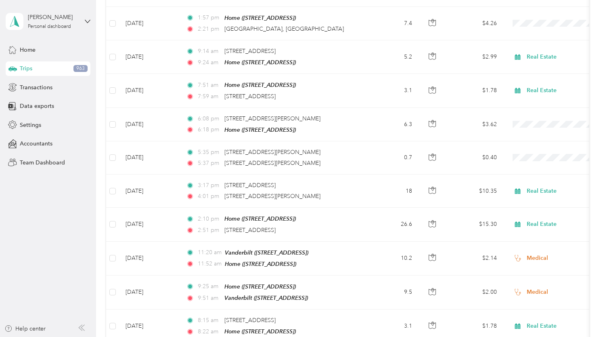
click at [531, 244] on span "Real Estate" at bounding box center [560, 240] width 75 height 8
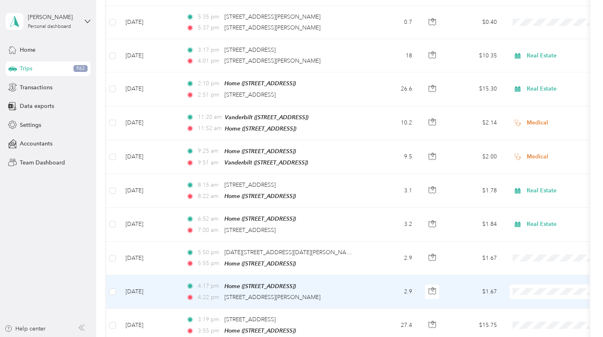
scroll to position [3050, 0]
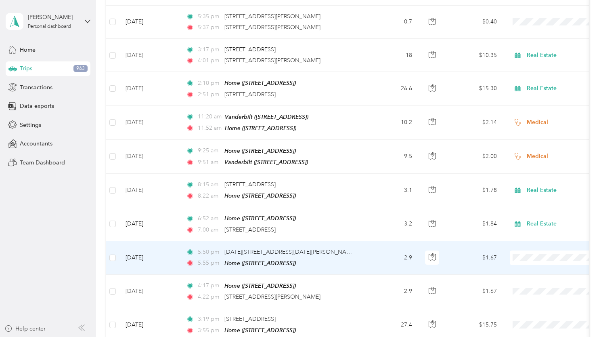
click at [532, 265] on span "Real Estate" at bounding box center [560, 268] width 75 height 8
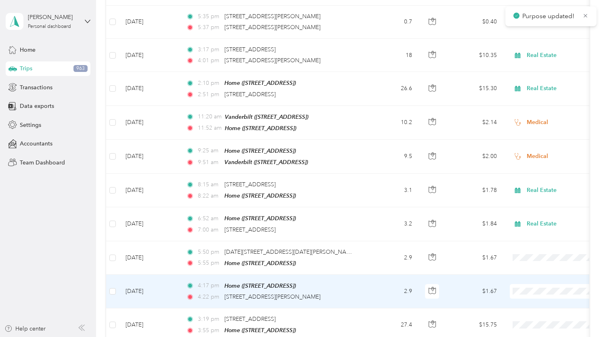
click at [534, 172] on span "Real Estate" at bounding box center [560, 168] width 75 height 8
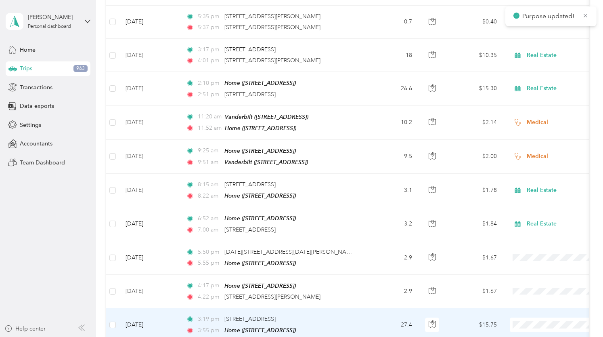
click at [528, 179] on li "Personal" at bounding box center [553, 177] width 100 height 14
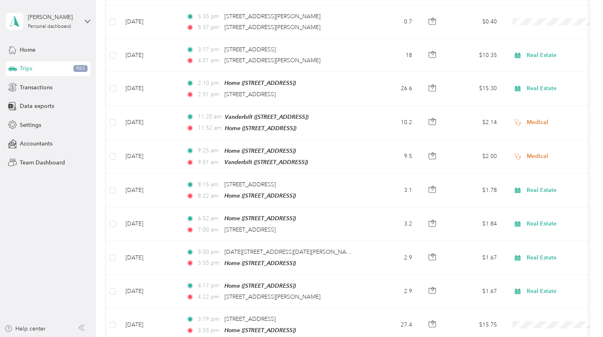
click at [536, 206] on span "Personal" at bounding box center [560, 210] width 75 height 8
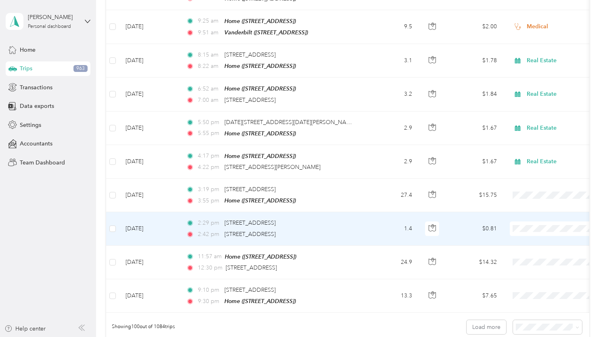
scroll to position [3181, 0]
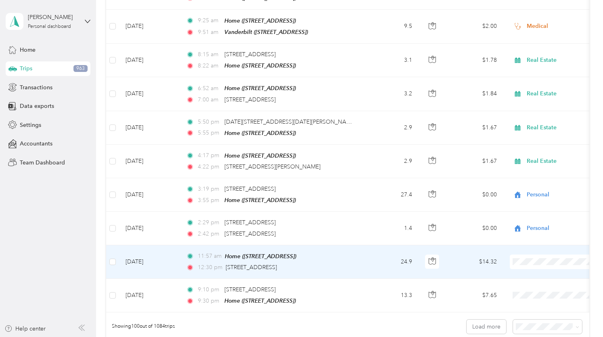
click at [534, 239] on span "Personal" at bounding box center [560, 243] width 75 height 8
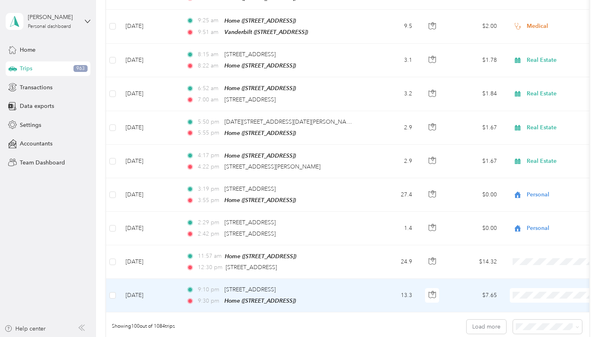
click at [536, 147] on span "Personal" at bounding box center [560, 143] width 75 height 8
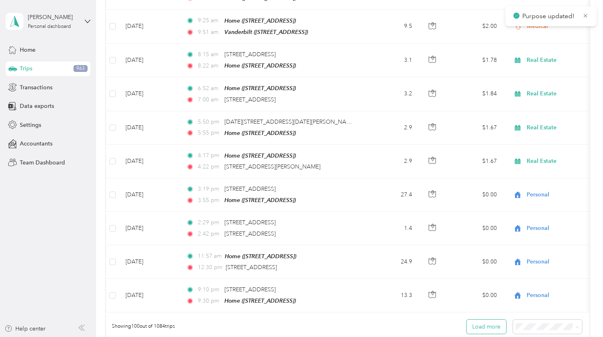
click at [489, 319] on button "Load more" at bounding box center [487, 326] width 40 height 14
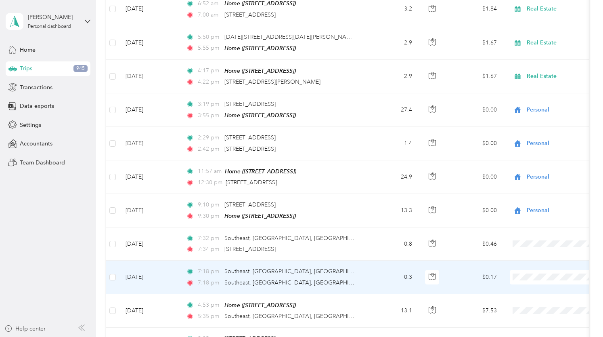
scroll to position [3267, 0]
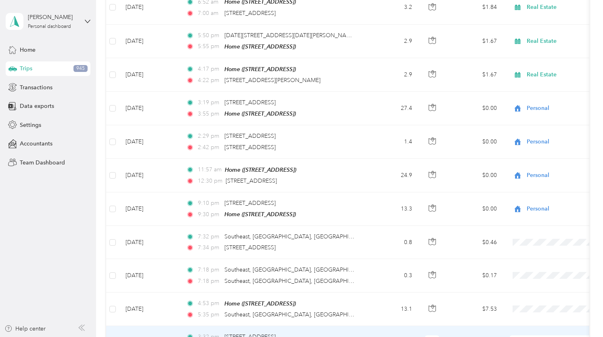
drag, startPoint x: 489, startPoint y: 282, endPoint x: 494, endPoint y: 301, distance: 19.8
click at [494, 326] on td "$3.57" at bounding box center [475, 343] width 57 height 34
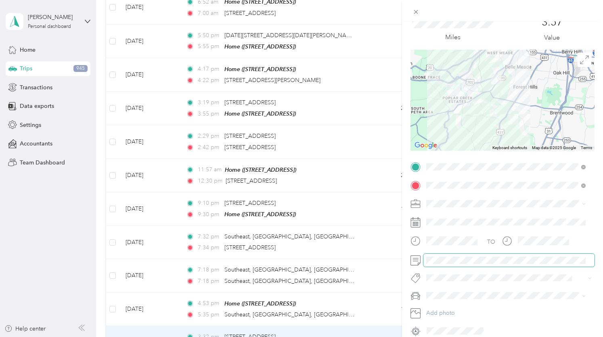
scroll to position [33, 0]
click at [452, 260] on span "Real Estate" at bounding box center [442, 259] width 27 height 7
click at [414, 13] on icon at bounding box center [416, 11] width 7 height 7
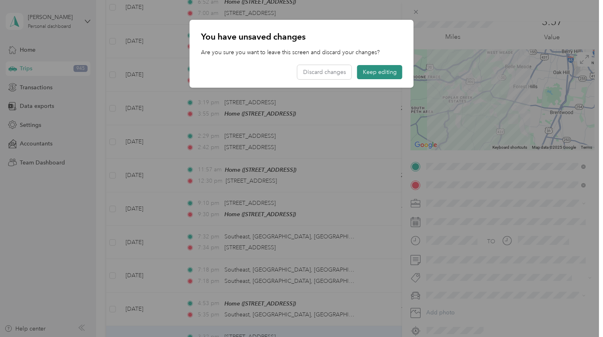
click at [389, 69] on button "Keep editing" at bounding box center [379, 72] width 45 height 14
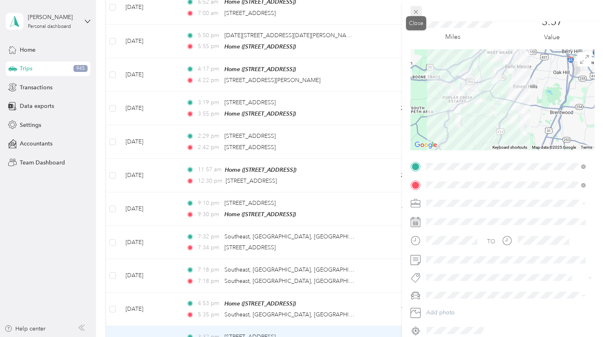
click at [418, 10] on icon at bounding box center [416, 11] width 7 height 7
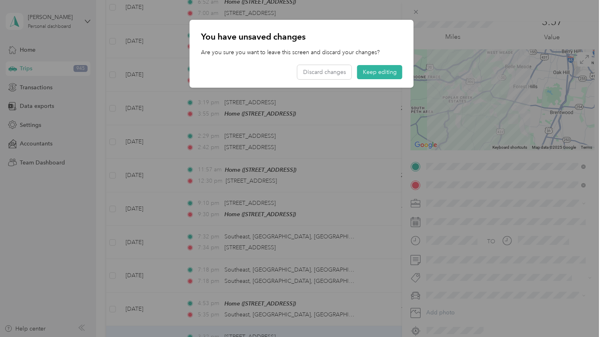
click at [433, 35] on div "You have unsaved changes Are you sure you want to leave this screen and discard…" at bounding box center [414, 55] width 224 height 70
click at [383, 73] on button "Keep editing" at bounding box center [379, 72] width 45 height 14
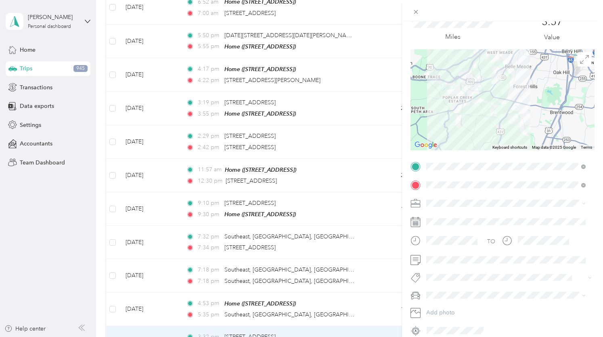
click at [322, 291] on div "Trip details Save This trip cannot be edited because it is either under review,…" at bounding box center [301, 168] width 603 height 337
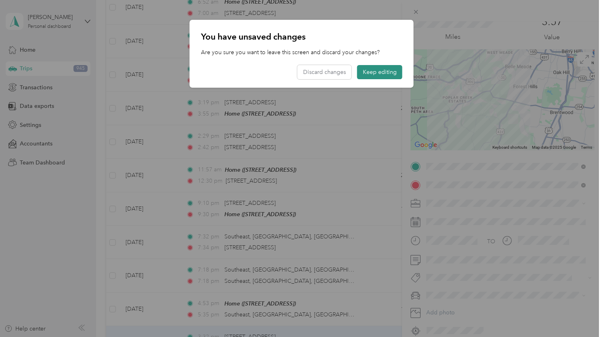
click at [385, 72] on button "Keep editing" at bounding box center [379, 72] width 45 height 14
